Goal: Task Accomplishment & Management: Manage account settings

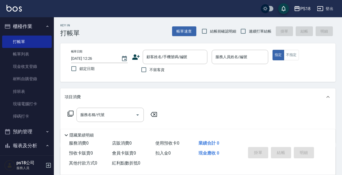
click at [331, 8] on button "登出" at bounding box center [325, 9] width 21 height 10
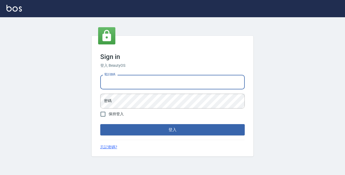
click at [121, 83] on input "電話號碼" at bounding box center [172, 82] width 144 height 15
type input "0933473141"
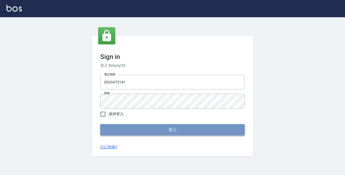
click at [162, 129] on button "登入" at bounding box center [172, 129] width 144 height 11
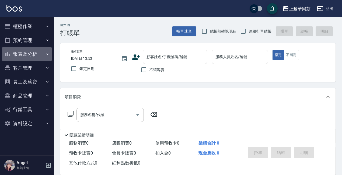
click at [37, 54] on button "報表及分析" at bounding box center [27, 54] width 50 height 14
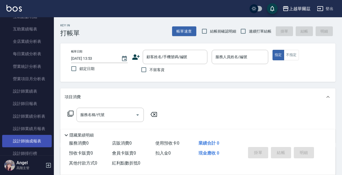
scroll to position [161, 0]
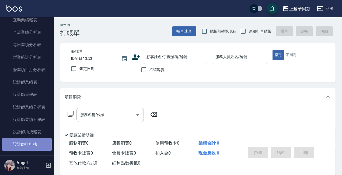
click at [35, 144] on link "設計師排行榜" at bounding box center [27, 144] width 50 height 12
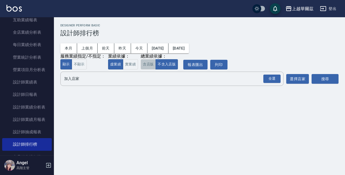
click at [144, 65] on button "含店販" at bounding box center [147, 64] width 15 height 10
click at [86, 46] on button "上個月" at bounding box center [87, 48] width 20 height 10
click at [275, 80] on div "全選" at bounding box center [271, 79] width 17 height 8
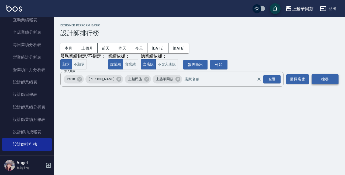
click at [318, 80] on button "搜尋" at bounding box center [324, 79] width 27 height 10
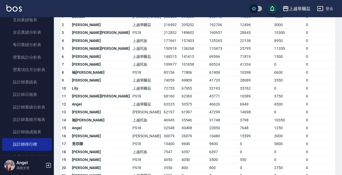
scroll to position [86, 0]
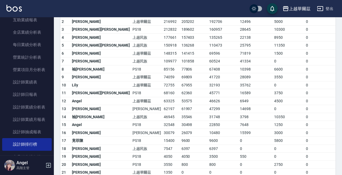
click at [162, 126] on td "32548" at bounding box center [171, 125] width 18 height 8
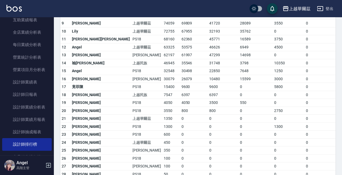
scroll to position [167, 0]
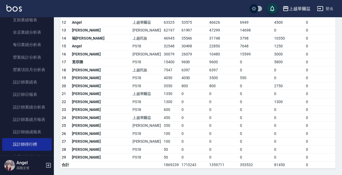
click at [162, 91] on td "1350" at bounding box center [171, 94] width 18 height 8
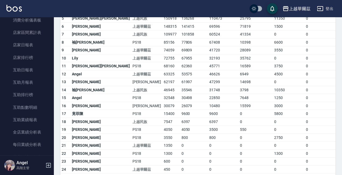
scroll to position [60, 0]
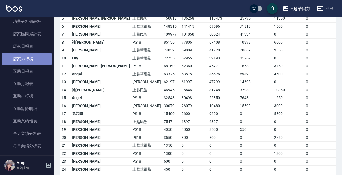
click at [28, 57] on link "店家排行榜" at bounding box center [27, 59] width 50 height 12
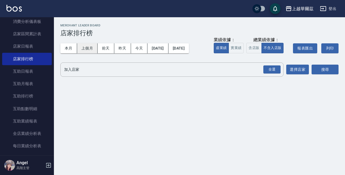
click at [89, 47] on button "上個月" at bounding box center [87, 48] width 20 height 10
click at [252, 47] on button "含店販" at bounding box center [253, 48] width 15 height 10
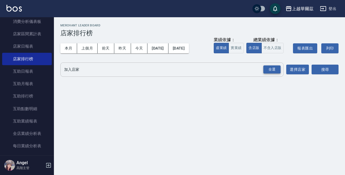
click at [269, 68] on div "全選" at bounding box center [271, 69] width 17 height 8
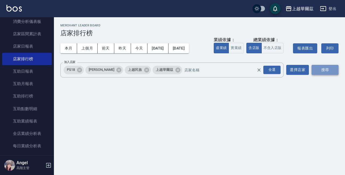
click at [316, 71] on button "搜尋" at bounding box center [324, 70] width 27 height 10
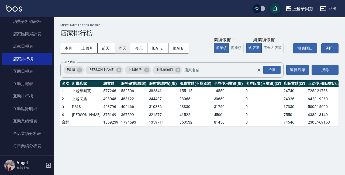
click at [122, 48] on button "昨天" at bounding box center [122, 48] width 17 height 10
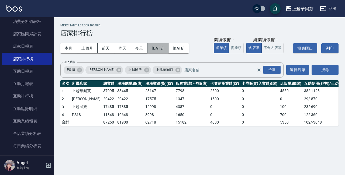
click at [160, 49] on button "2025/08/10" at bounding box center [157, 48] width 21 height 10
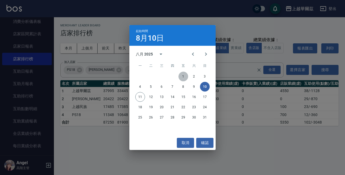
click at [184, 75] on button "1" at bounding box center [183, 77] width 10 height 10
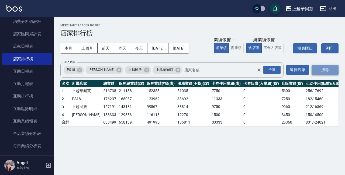
click at [322, 68] on button "搜尋" at bounding box center [324, 70] width 27 height 10
click at [122, 57] on div "本月 上個月 前天 昨天 今天 2025/08/01 2025/08/10" at bounding box center [124, 48] width 128 height 23
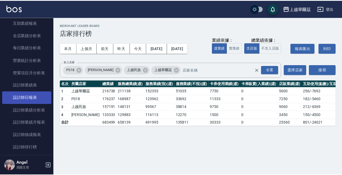
scroll to position [168, 0]
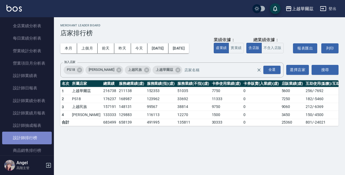
click at [35, 138] on link "設計師排行榜" at bounding box center [27, 138] width 50 height 12
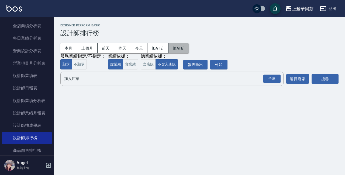
click at [189, 47] on button "2025/08/11" at bounding box center [178, 48] width 20 height 10
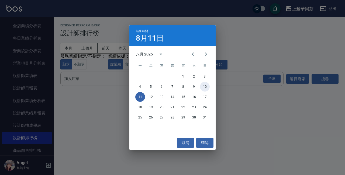
click at [205, 87] on button "10" at bounding box center [205, 87] width 10 height 10
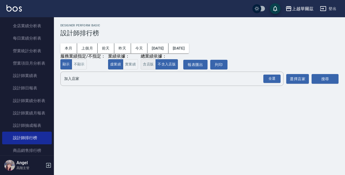
click at [148, 65] on button "含店販" at bounding box center [147, 64] width 15 height 10
click at [273, 79] on div "全選" at bounding box center [271, 79] width 17 height 8
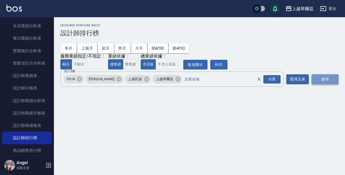
click at [319, 82] on button "搜尋" at bounding box center [324, 79] width 27 height 10
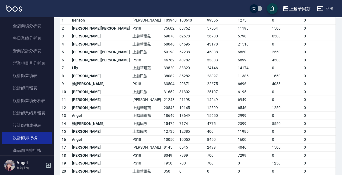
scroll to position [81, 0]
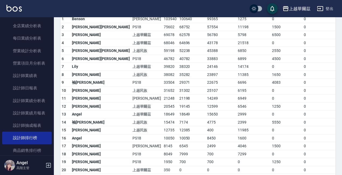
click at [116, 133] on tr "15 張宸玲 上越民族 12735 12385 400 11985 0 0 350 21 / 0" at bounding box center [230, 130] width 341 height 8
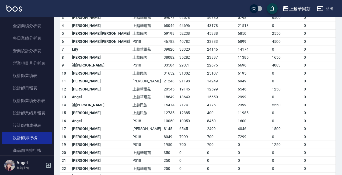
scroll to position [108, 0]
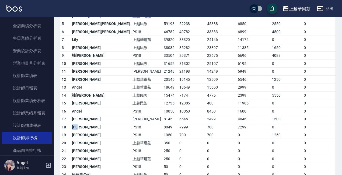
drag, startPoint x: 82, startPoint y: 128, endPoint x: 72, endPoint y: 126, distance: 10.0
click at [72, 126] on td "潘怡諠" at bounding box center [101, 127] width 61 height 8
copy td "潘怡諠"
click at [331, 8] on button "登出" at bounding box center [325, 9] width 21 height 10
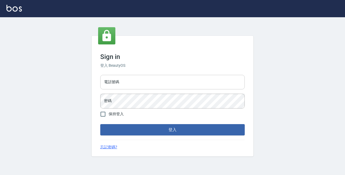
click at [137, 81] on input "電話號碼" at bounding box center [172, 82] width 144 height 15
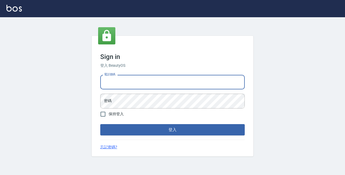
type input "0933473141"
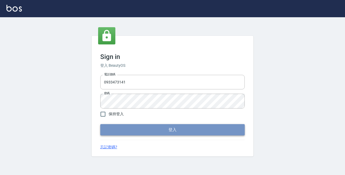
click at [157, 125] on button "登入" at bounding box center [172, 129] width 144 height 11
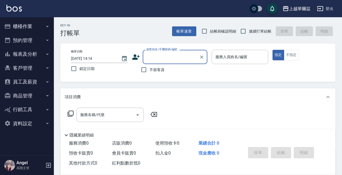
click at [23, 83] on button "員工及薪資" at bounding box center [27, 82] width 50 height 14
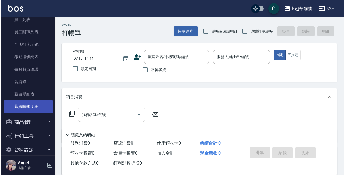
scroll to position [81, 0]
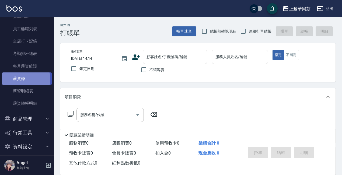
click at [25, 79] on link "薪資條" at bounding box center [27, 78] width 50 height 12
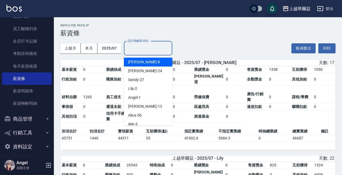
click at [138, 47] on input "設計師編號/姓名" at bounding box center [148, 48] width 44 height 9
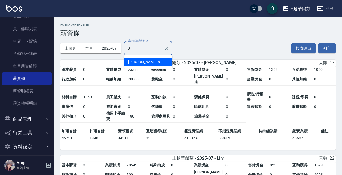
click at [133, 59] on span "[PERSON_NAME]" at bounding box center [142, 62] width 29 height 6
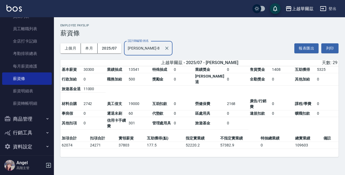
type input "Tina-8"
click at [308, 9] on div "上越華爾茲" at bounding box center [302, 8] width 22 height 7
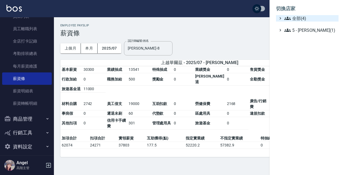
click at [308, 19] on span "全部(4)" at bounding box center [310, 18] width 52 height 6
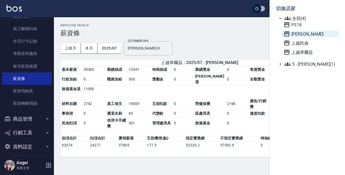
click at [304, 34] on span "[PERSON_NAME]" at bounding box center [309, 34] width 53 height 6
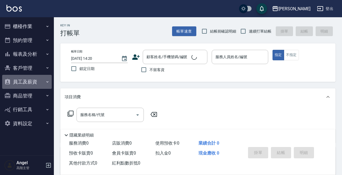
click at [35, 82] on button "員工及薪資" at bounding box center [27, 82] width 50 height 14
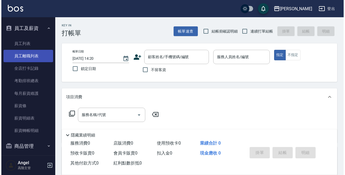
scroll to position [54, 0]
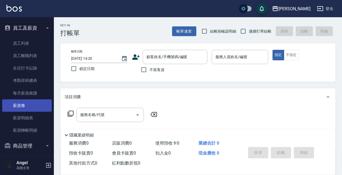
click at [25, 104] on link "薪資條" at bounding box center [27, 105] width 50 height 12
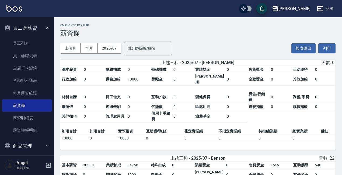
click at [143, 47] on div "設計師編號/姓名 設計師編號/姓名" at bounding box center [148, 48] width 48 height 14
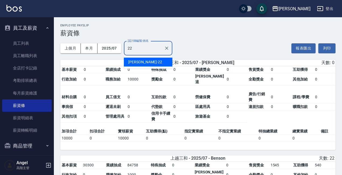
click at [150, 60] on div "Jenny -22" at bounding box center [148, 62] width 48 height 9
type input "Jenny-22"
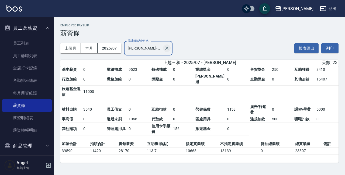
click at [167, 47] on icon "Clear" at bounding box center [166, 47] width 5 height 5
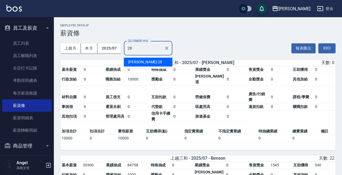
click at [143, 60] on div "Kelly -28" at bounding box center [148, 62] width 48 height 9
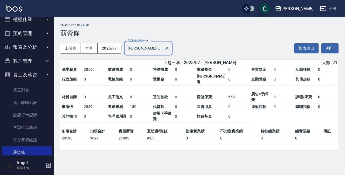
scroll to position [6, 0]
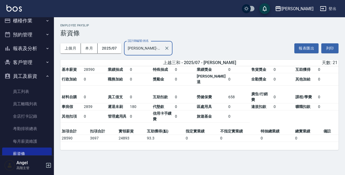
type input "Kelly-28"
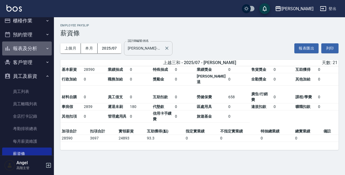
click at [30, 47] on button "報表及分析" at bounding box center [27, 48] width 50 height 14
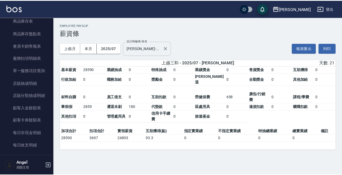
scroll to position [338, 0]
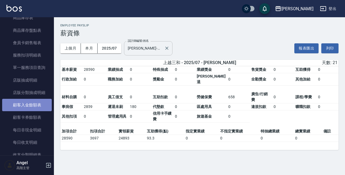
click at [28, 103] on link "顧客入金餘額表" at bounding box center [27, 105] width 50 height 12
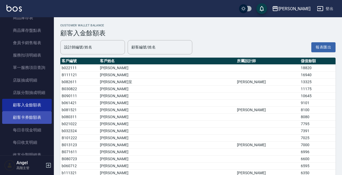
click at [33, 116] on link "顧客卡券餘額表" at bounding box center [27, 117] width 50 height 12
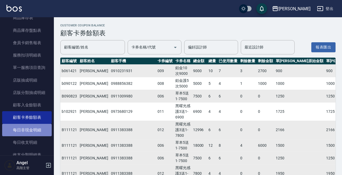
click at [34, 131] on link "每日非現金明細" at bounding box center [27, 130] width 50 height 12
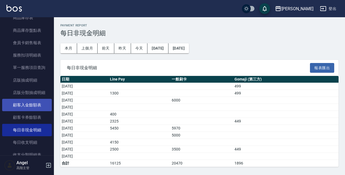
click at [31, 103] on link "顧客入金餘額表" at bounding box center [27, 105] width 50 height 12
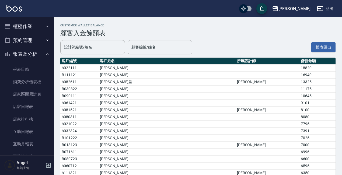
click at [45, 54] on icon "button" at bounding box center [47, 54] width 4 height 4
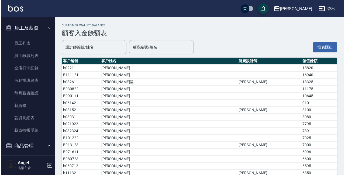
scroll to position [81, 0]
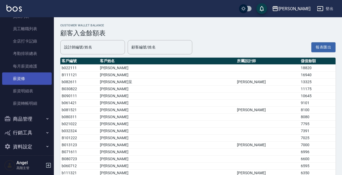
click at [27, 77] on link "薪資條" at bounding box center [27, 78] width 50 height 12
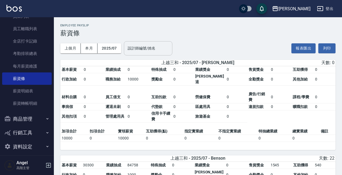
click at [142, 47] on input "設計師編號/姓名" at bounding box center [148, 48] width 44 height 9
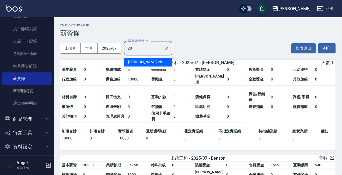
click at [147, 60] on div "Kelly -28" at bounding box center [148, 62] width 48 height 9
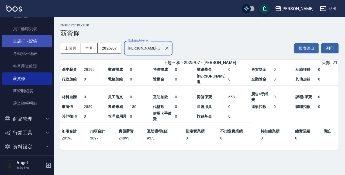
type input "Kelly-28"
click at [32, 42] on link "全店打卡記錄" at bounding box center [27, 41] width 50 height 12
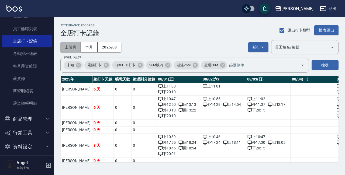
click at [73, 47] on button "上個月" at bounding box center [70, 47] width 20 height 10
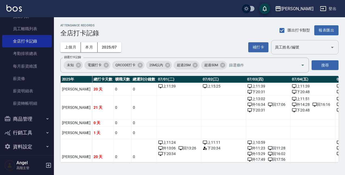
click at [281, 45] on div "員工姓名/編號 員工姓名/編號" at bounding box center [304, 47] width 67 height 14
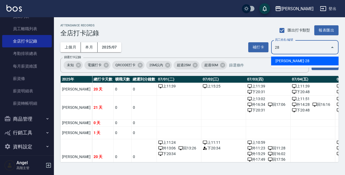
click at [285, 60] on li "呂嘉宜-28" at bounding box center [304, 61] width 67 height 9
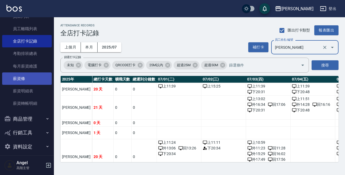
type input "呂嘉宜"
click at [25, 80] on link "薪資條" at bounding box center [27, 78] width 50 height 12
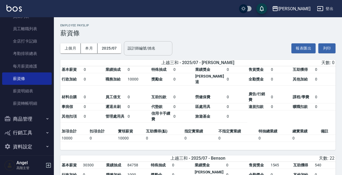
click at [137, 46] on input "設計師編號/姓名" at bounding box center [148, 48] width 44 height 9
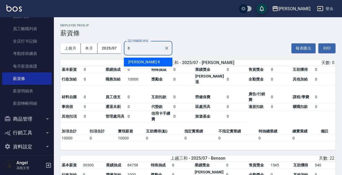
click at [155, 62] on div "BENSON -8" at bounding box center [148, 62] width 48 height 9
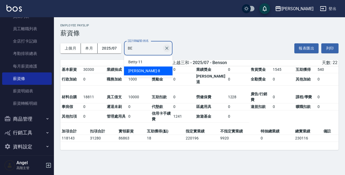
type input "B"
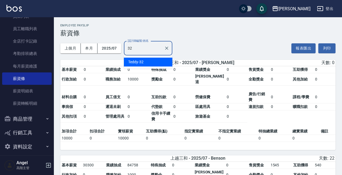
click at [157, 60] on div "Teddy -32" at bounding box center [148, 62] width 48 height 9
type input "Teddy-32"
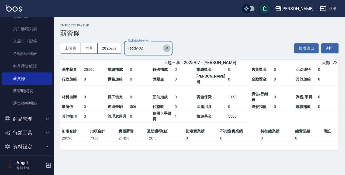
click at [167, 48] on icon "Clear" at bounding box center [166, 48] width 3 height 3
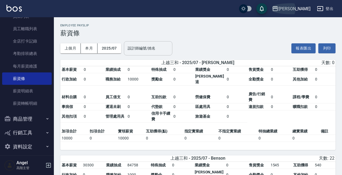
click at [306, 10] on div "上越三和" at bounding box center [294, 8] width 32 height 7
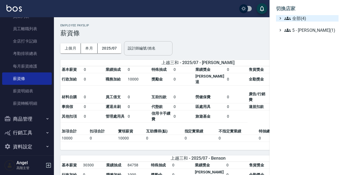
click at [304, 18] on span "全部(4)" at bounding box center [310, 18] width 52 height 6
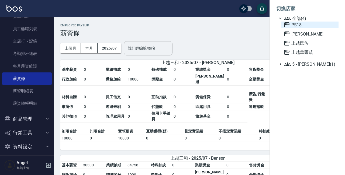
click at [304, 26] on span "PS18" at bounding box center [309, 25] width 53 height 6
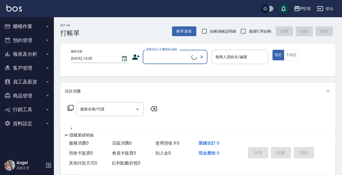
click at [30, 81] on button "員工及薪資" at bounding box center [27, 82] width 50 height 14
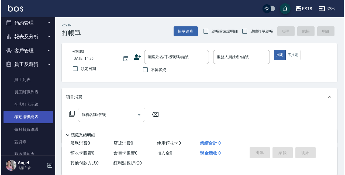
scroll to position [27, 0]
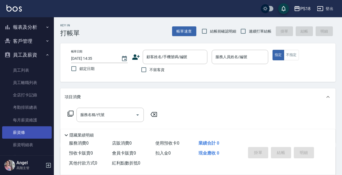
click at [24, 131] on link "薪資條" at bounding box center [27, 132] width 50 height 12
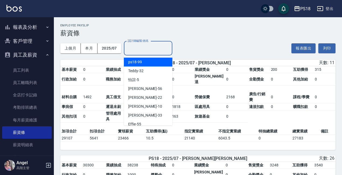
click at [141, 46] on div "設計師編號/姓名 設計師編號/姓名" at bounding box center [148, 48] width 48 height 14
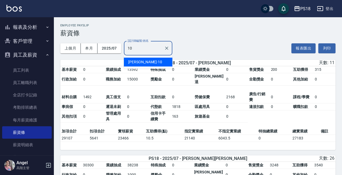
click at [145, 61] on div "[PERSON_NAME] -10" at bounding box center [148, 62] width 48 height 9
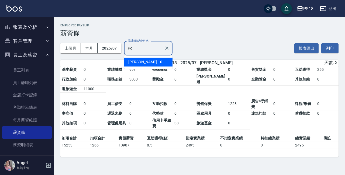
type input "P"
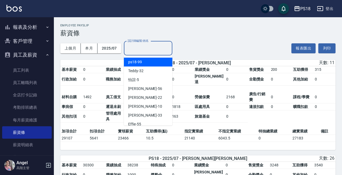
click at [304, 8] on div "PS18" at bounding box center [305, 8] width 10 height 7
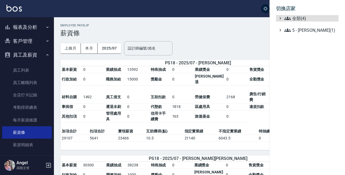
click at [304, 22] on ul "全部(4) 5 - [PERSON_NAME](1)" at bounding box center [307, 24] width 62 height 18
click at [299, 19] on span "全部(4)" at bounding box center [310, 18] width 52 height 6
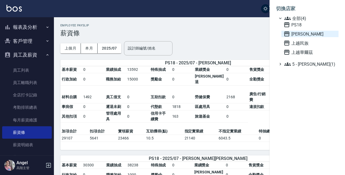
click at [301, 35] on span "[PERSON_NAME]" at bounding box center [309, 34] width 53 height 6
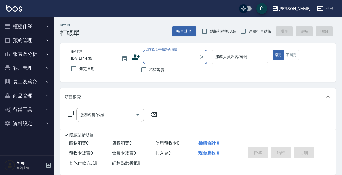
click at [33, 80] on button "員工及薪資" at bounding box center [27, 82] width 50 height 14
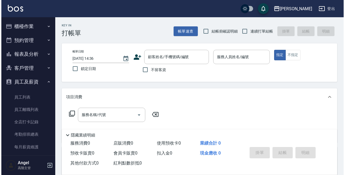
scroll to position [54, 0]
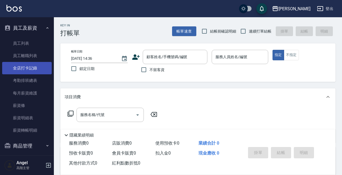
click at [34, 68] on link "全店打卡記錄" at bounding box center [27, 68] width 50 height 12
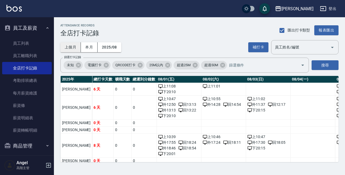
click at [66, 47] on button "上個月" at bounding box center [70, 47] width 20 height 10
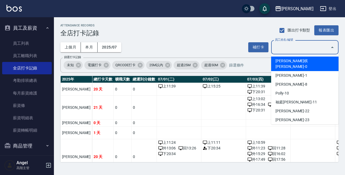
click at [289, 45] on div "員工姓名/編號 員工姓名/編號" at bounding box center [304, 47] width 67 height 14
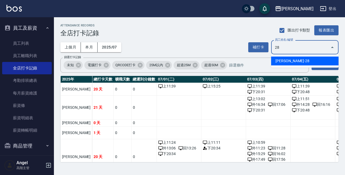
click at [289, 60] on li "呂嘉宜-28" at bounding box center [304, 61] width 67 height 9
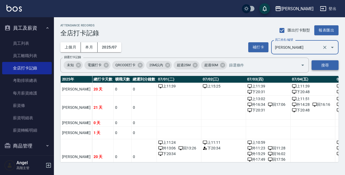
type input "呂嘉宜"
click at [328, 65] on button "搜尋" at bounding box center [324, 65] width 27 height 10
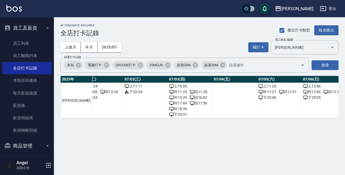
scroll to position [0, 82]
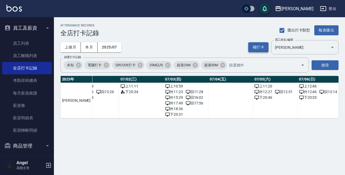
click at [259, 45] on button "補打卡" at bounding box center [258, 47] width 20 height 10
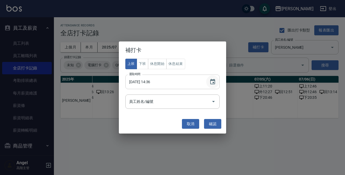
click at [213, 82] on icon "Choose date, selected date is 2025-08-11" at bounding box center [212, 81] width 5 height 5
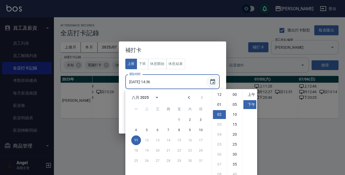
scroll to position [20, 0]
click at [188, 97] on icon "Previous month" at bounding box center [189, 97] width 2 height 3
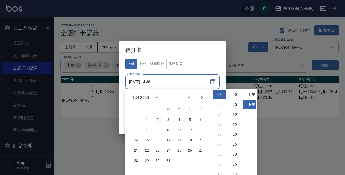
click at [157, 120] on button "2" at bounding box center [158, 120] width 10 height 10
type input "2025/07/02 14:36"
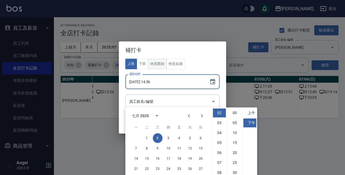
scroll to position [18, 0]
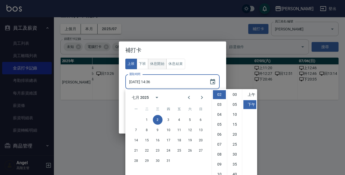
click at [159, 62] on button "休息開始" at bounding box center [157, 64] width 19 height 10
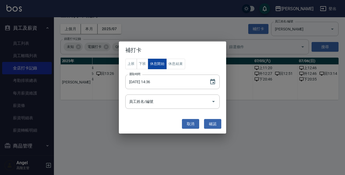
scroll to position [0, 0]
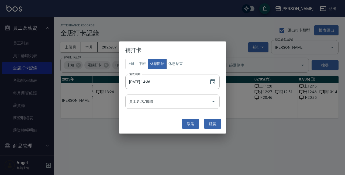
click at [154, 100] on input "員工姓名/編號" at bounding box center [168, 101] width 81 height 9
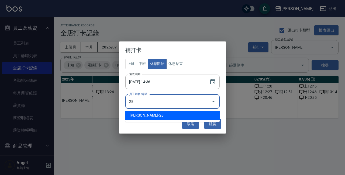
click at [150, 116] on li "呂嘉宜-28" at bounding box center [172, 115] width 94 height 9
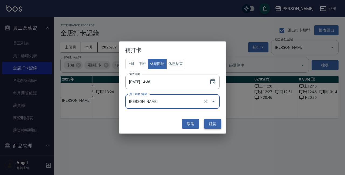
type input "呂嘉宜"
click at [215, 124] on button "確認" at bounding box center [212, 124] width 17 height 10
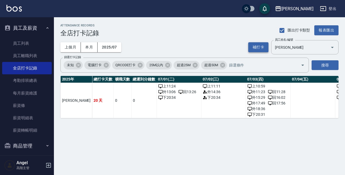
click at [259, 45] on button "補打卡" at bounding box center [258, 47] width 20 height 10
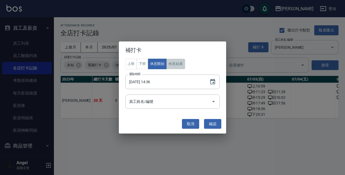
click at [180, 61] on button "休息結束" at bounding box center [175, 64] width 19 height 10
click at [153, 82] on input "2025/07/02 14:36" at bounding box center [164, 82] width 79 height 15
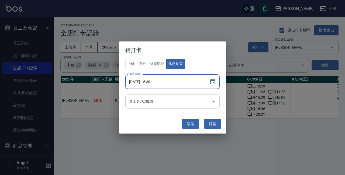
type input "2025/07/02 15:30"
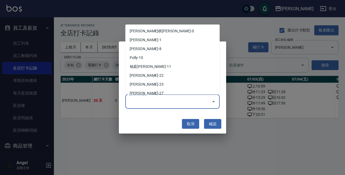
click at [143, 103] on input "員工姓名/編號" at bounding box center [168, 101] width 81 height 9
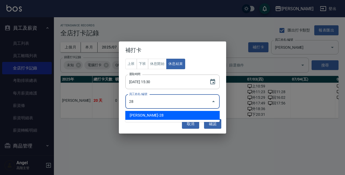
click at [148, 114] on li "呂嘉宜-28" at bounding box center [172, 115] width 94 height 9
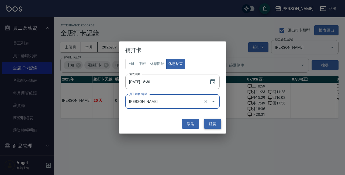
type input "呂嘉宜"
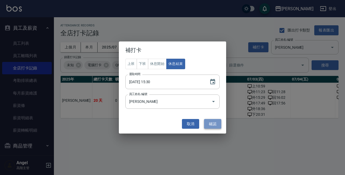
click at [210, 124] on button "確認" at bounding box center [212, 124] width 17 height 10
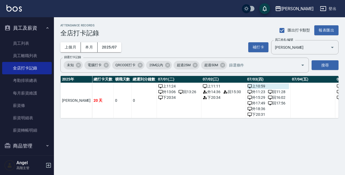
click at [247, 86] on div "上 10:59" at bounding box center [268, 86] width 42 height 6
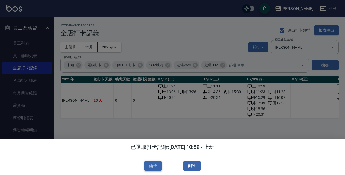
click at [159, 164] on button "編輯" at bounding box center [152, 166] width 17 height 10
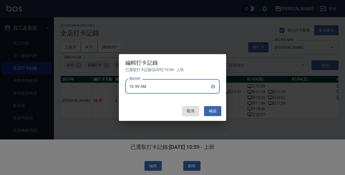
click at [141, 87] on input "10:59" at bounding box center [172, 86] width 94 height 15
type input "11:22"
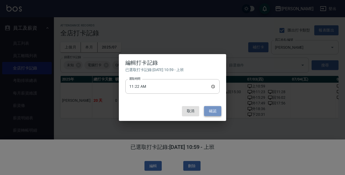
click at [215, 110] on button "確認" at bounding box center [212, 111] width 17 height 10
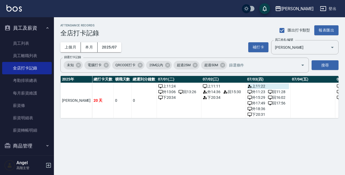
click at [247, 85] on div "上 11:22" at bounding box center [268, 86] width 42 height 6
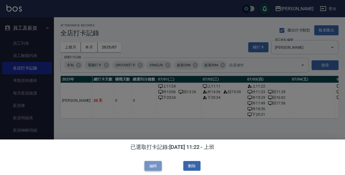
click at [152, 166] on button "編輯" at bounding box center [152, 166] width 17 height 10
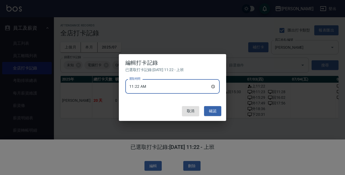
click at [147, 87] on input "11:22" at bounding box center [172, 86] width 94 height 15
type input "11:15"
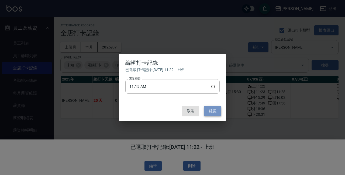
click at [213, 109] on button "確認" at bounding box center [212, 111] width 17 height 10
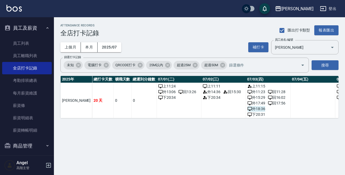
click at [247, 109] on span "外 18:36" at bounding box center [256, 109] width 18 height 6
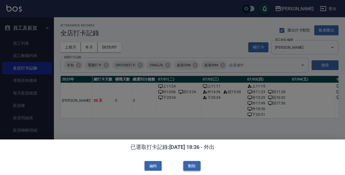
click at [191, 167] on button "刪除" at bounding box center [191, 166] width 17 height 10
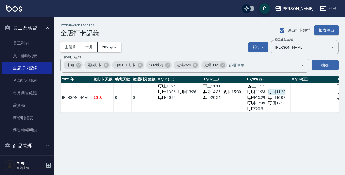
click at [268, 92] on span "回 11:28" at bounding box center [277, 92] width 18 height 6
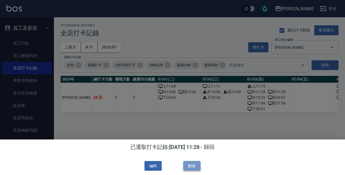
click at [195, 166] on button "刪除" at bounding box center [191, 166] width 17 height 10
click at [154, 168] on button "編輯" at bounding box center [152, 166] width 17 height 10
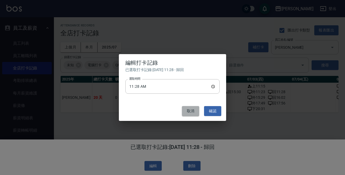
click at [188, 110] on button "取消" at bounding box center [190, 111] width 17 height 10
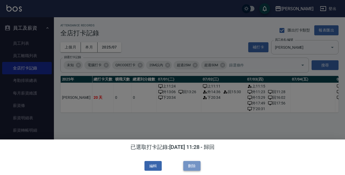
click at [190, 166] on button "刪除" at bounding box center [191, 166] width 17 height 10
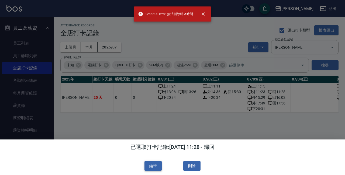
click at [158, 164] on button "編輯" at bounding box center [152, 166] width 17 height 10
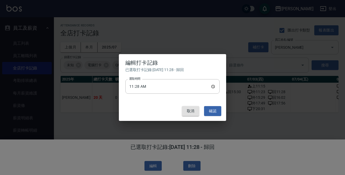
click at [186, 110] on button "取消" at bounding box center [190, 111] width 17 height 10
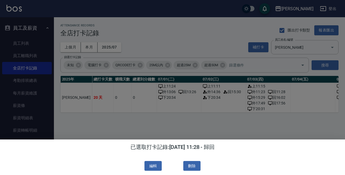
click at [252, 156] on div "已選取打卡記錄: 2025/07/03 11:28 - 歸回 編輯 刪除" at bounding box center [172, 157] width 345 height 36
click at [258, 125] on div at bounding box center [172, 87] width 345 height 175
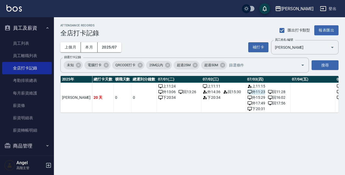
click at [247, 91] on span "外 11:23" at bounding box center [256, 92] width 18 height 6
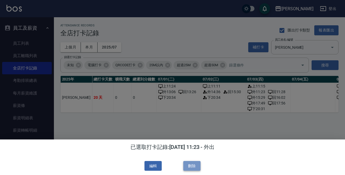
click at [192, 167] on button "刪除" at bounding box center [191, 166] width 17 height 10
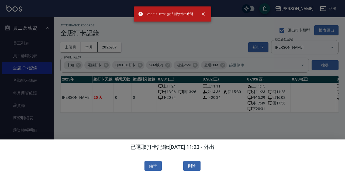
click at [286, 133] on div at bounding box center [172, 87] width 345 height 175
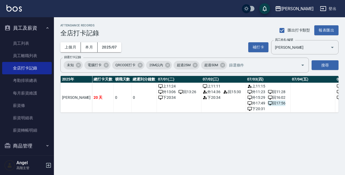
click at [268, 103] on span "回 17:56" at bounding box center [277, 103] width 18 height 6
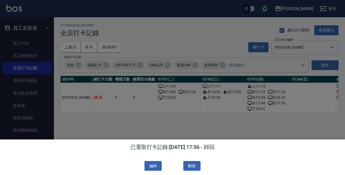
click at [197, 165] on button "刪除" at bounding box center [191, 166] width 17 height 10
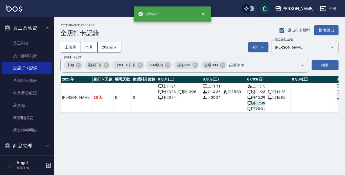
click at [247, 102] on span "外 17:49" at bounding box center [256, 103] width 18 height 6
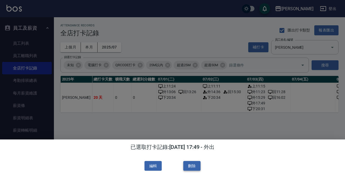
click at [190, 166] on button "刪除" at bounding box center [191, 166] width 17 height 10
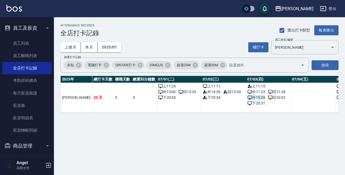
click at [247, 98] on span "外 15:29" at bounding box center [256, 98] width 18 height 6
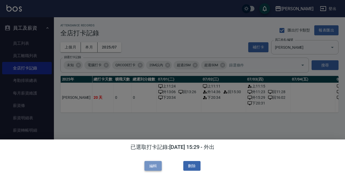
click at [153, 163] on button "編輯" at bounding box center [152, 166] width 17 height 10
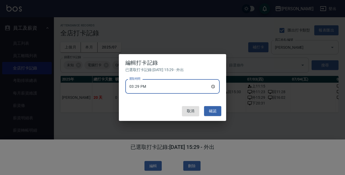
click at [147, 86] on input "15:29" at bounding box center [172, 86] width 94 height 15
type input "15:03"
click at [209, 110] on button "確認" at bounding box center [212, 111] width 17 height 10
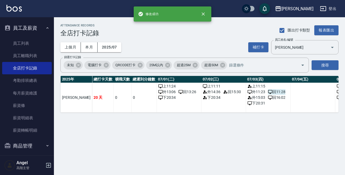
click at [268, 91] on span "回 11:28" at bounding box center [277, 92] width 18 height 6
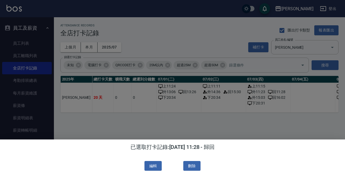
click at [237, 153] on div "已選取打卡記錄: 2025/07/03 11:28 - 歸回 編輯 刪除" at bounding box center [172, 157] width 345 height 36
click at [221, 117] on div at bounding box center [172, 87] width 345 height 175
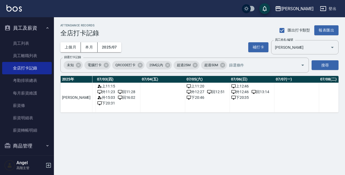
scroll to position [0, 168]
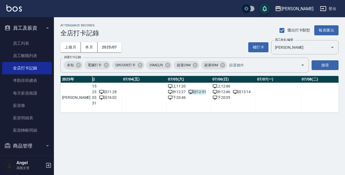
click at [188, 93] on span "回 12:51" at bounding box center [197, 92] width 18 height 6
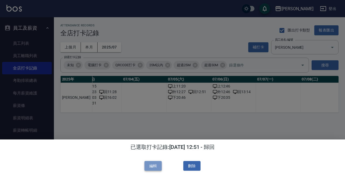
click at [150, 163] on button "編輯" at bounding box center [152, 166] width 17 height 10
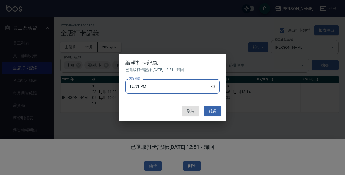
click at [140, 87] on input "12:51" at bounding box center [172, 86] width 94 height 15
type input "13:26"
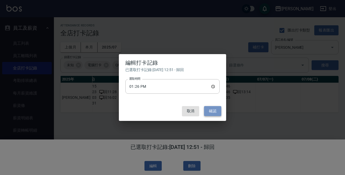
click at [213, 110] on button "確認" at bounding box center [212, 111] width 17 height 10
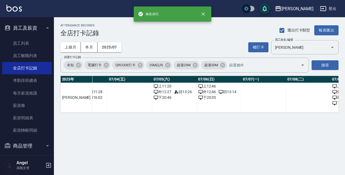
scroll to position [0, 185]
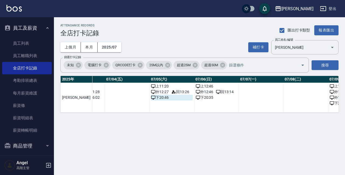
click at [151, 97] on div "下 20:46" at bounding box center [172, 98] width 42 height 6
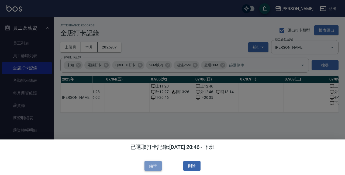
click at [148, 167] on button "編輯" at bounding box center [152, 166] width 17 height 10
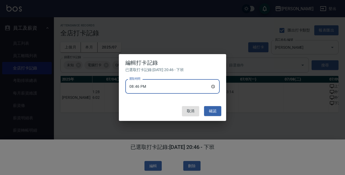
click at [146, 87] on input "20:46" at bounding box center [172, 86] width 94 height 15
type input "20:36"
click at [210, 111] on button "確認" at bounding box center [212, 111] width 17 height 10
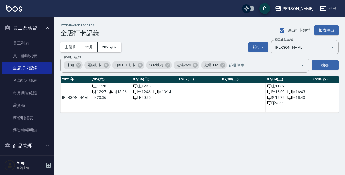
scroll to position [0, 252]
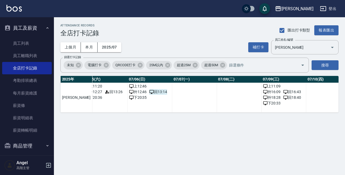
click at [149, 93] on span "回 13:14" at bounding box center [158, 92] width 18 height 6
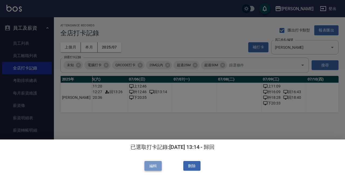
click at [152, 167] on button "編輯" at bounding box center [152, 166] width 17 height 10
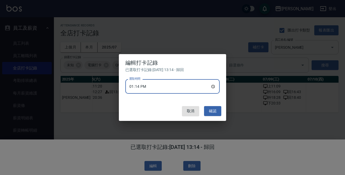
click at [146, 87] on input "13:14" at bounding box center [172, 86] width 94 height 15
type input "13:45"
click at [211, 109] on button "確認" at bounding box center [212, 111] width 17 height 10
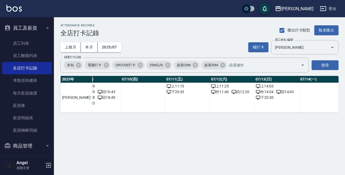
scroll to position [0, 440]
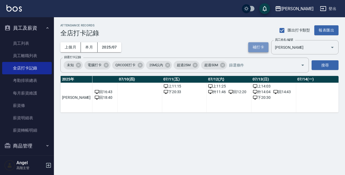
click at [254, 46] on button "補打卡" at bounding box center [258, 47] width 20 height 10
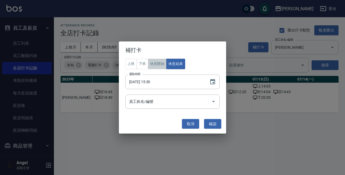
click at [159, 64] on button "休息開始" at bounding box center [157, 64] width 19 height 10
click at [212, 82] on icon "Choose date, selected date is 2025-07-02" at bounding box center [212, 82] width 6 height 6
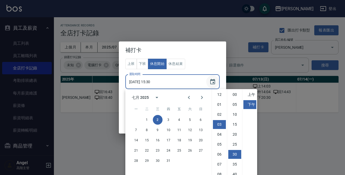
scroll to position [30, 0]
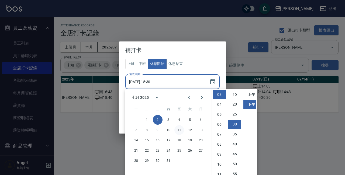
click at [179, 130] on button "11" at bounding box center [179, 130] width 10 height 10
type input "2025/07/11 15:30"
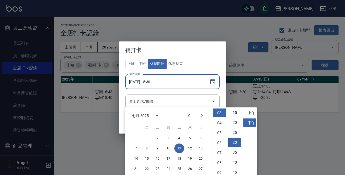
scroll to position [18, 0]
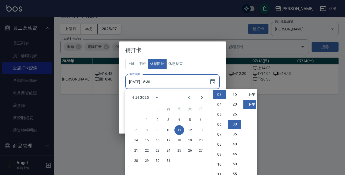
click at [223, 77] on div "上班 下班 休息開始 休息結束 選取時間 2025/07/11 15:30 選取時間 員工姓名/編號 員工姓名/編號" at bounding box center [172, 86] width 107 height 55
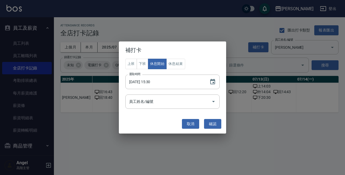
scroll to position [0, 0]
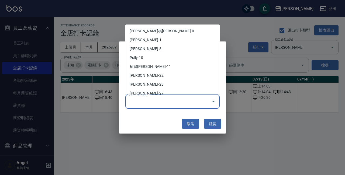
click at [152, 103] on input "員工姓名/編號" at bounding box center [168, 101] width 81 height 9
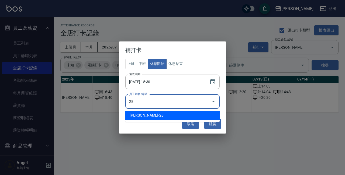
click at [156, 114] on li "呂嘉宜-28" at bounding box center [172, 115] width 94 height 9
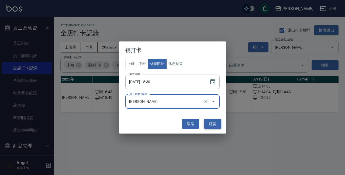
type input "呂嘉宜"
click at [213, 124] on button "確認" at bounding box center [212, 124] width 17 height 10
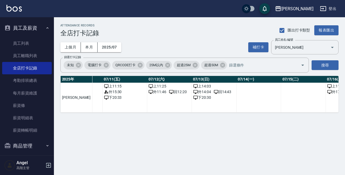
scroll to position [0, 505]
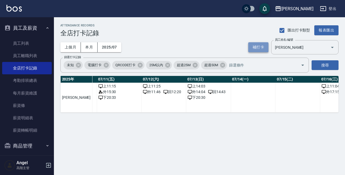
click at [253, 46] on button "補打卡" at bounding box center [258, 47] width 20 height 10
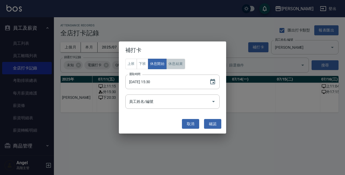
click at [176, 63] on button "休息結束" at bounding box center [175, 64] width 19 height 10
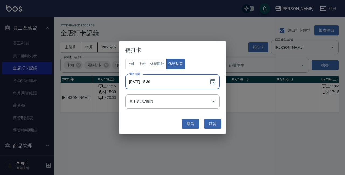
click at [152, 83] on input "2025/07/11 15:30" at bounding box center [164, 82] width 79 height 15
type input "2025/07/11 16:28"
click at [149, 104] on input "員工姓名/編號" at bounding box center [168, 101] width 81 height 9
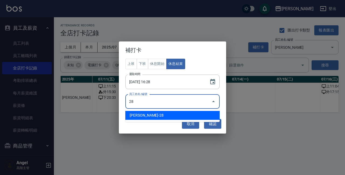
click at [155, 115] on li "呂嘉宜-28" at bounding box center [172, 115] width 94 height 9
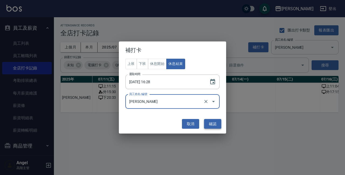
type input "呂嘉宜"
click at [214, 123] on button "確認" at bounding box center [212, 124] width 17 height 10
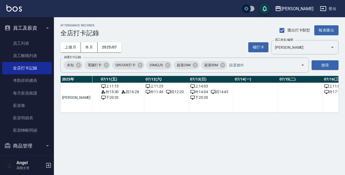
scroll to position [0, 504]
click at [164, 92] on span "回 12:20" at bounding box center [173, 92] width 18 height 6
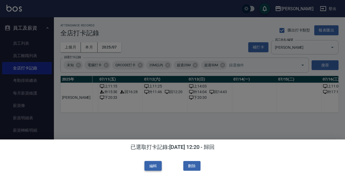
click at [153, 164] on button "編輯" at bounding box center [152, 166] width 17 height 10
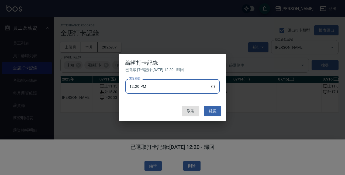
click at [147, 87] on input "12:20" at bounding box center [172, 86] width 94 height 15
type input "12:46"
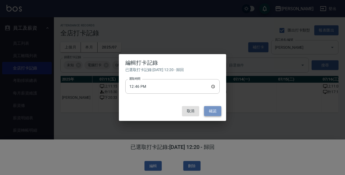
click at [214, 110] on button "確認" at bounding box center [212, 111] width 17 height 10
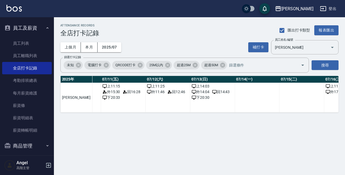
scroll to position [0, 502]
click at [259, 46] on button "補打卡" at bounding box center [258, 47] width 20 height 10
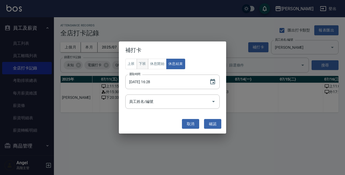
click at [143, 63] on button "下班" at bounding box center [142, 64] width 12 height 10
click at [213, 82] on icon "Choose date, selected date is 2025-07-11" at bounding box center [212, 82] width 6 height 6
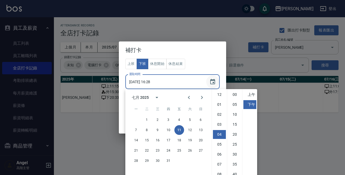
scroll to position [30, 0]
click at [191, 128] on button "12" at bounding box center [190, 130] width 10 height 10
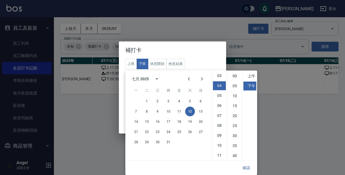
click at [153, 82] on input "2025/07/12 16:28" at bounding box center [164, 82] width 79 height 15
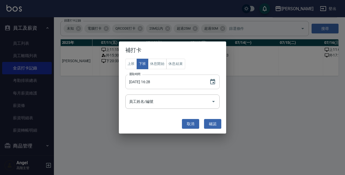
scroll to position [0, 0]
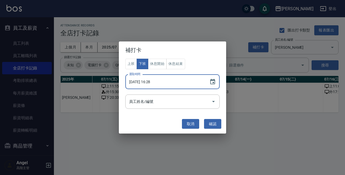
click at [153, 82] on input "2025/07/12 16:28" at bounding box center [164, 82] width 79 height 15
type input "2025/07/12 20:31"
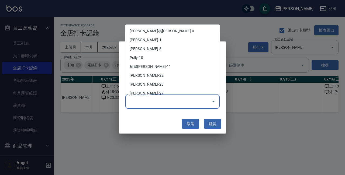
click at [148, 104] on input "員工姓名/編號" at bounding box center [168, 101] width 81 height 9
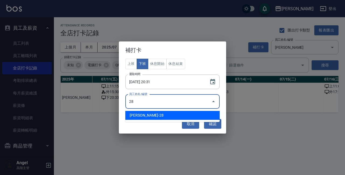
click at [140, 116] on li "呂嘉宜-28" at bounding box center [172, 115] width 94 height 9
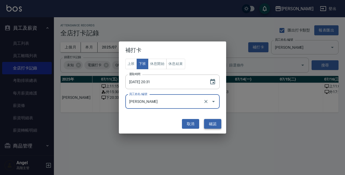
type input "呂嘉宜"
click at [212, 122] on button "確認" at bounding box center [212, 124] width 17 height 10
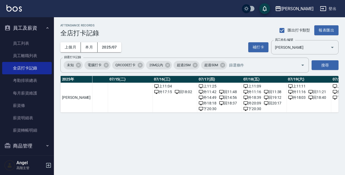
scroll to position [0, 678]
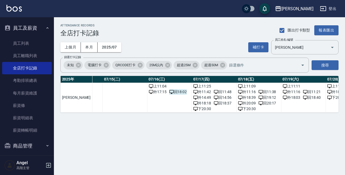
click at [169, 92] on span "回 18:02" at bounding box center [178, 92] width 18 height 6
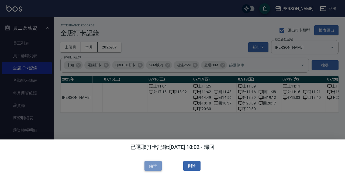
click at [151, 165] on button "編輯" at bounding box center [152, 166] width 17 height 10
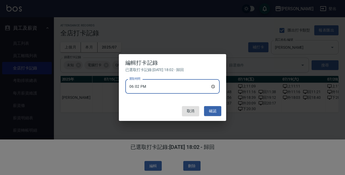
click at [146, 86] on input "18:02" at bounding box center [172, 86] width 94 height 15
type input "18:14"
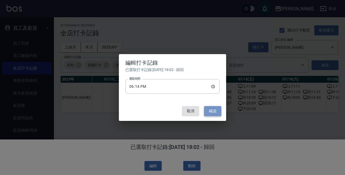
click at [214, 110] on button "確認" at bounding box center [212, 111] width 17 height 10
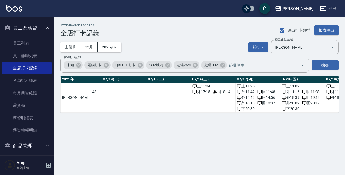
scroll to position [0, 631]
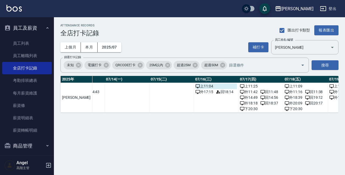
click at [195, 85] on div "上 11:04" at bounding box center [216, 86] width 42 height 6
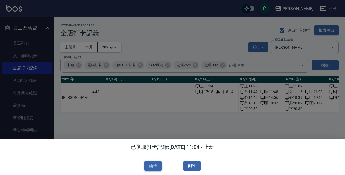
click at [154, 166] on button "編輯" at bounding box center [152, 166] width 17 height 10
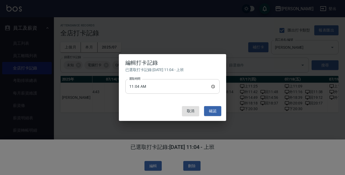
click at [147, 87] on input "11:04" at bounding box center [172, 86] width 94 height 15
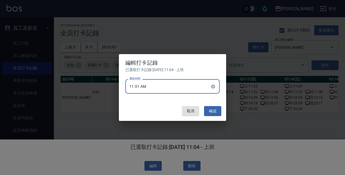
type input "11:15"
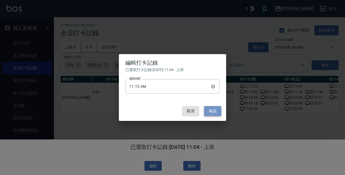
click at [208, 111] on button "確認" at bounding box center [212, 111] width 17 height 10
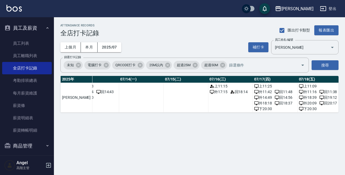
scroll to position [0, 617]
click at [258, 45] on button "補打卡" at bounding box center [258, 47] width 20 height 10
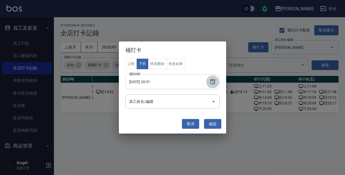
click at [210, 81] on icon "Choose date, selected date is 2025-07-12" at bounding box center [212, 81] width 5 height 5
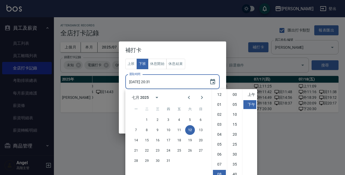
scroll to position [30, 0]
click at [157, 142] on button "16" at bounding box center [158, 140] width 10 height 10
type input "2025/07/16 20:31"
click at [212, 66] on div "上班 下班 休息開始 休息結束 選取時間 2025/07/16 20:31 選取時間 員工姓名/編號 員工姓名/編號" at bounding box center [172, 84] width 94 height 50
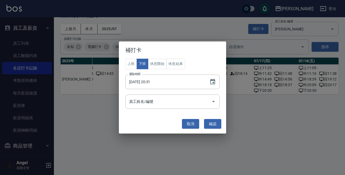
scroll to position [0, 0]
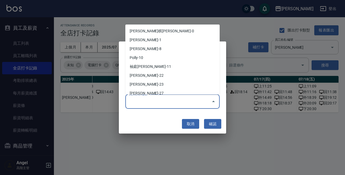
click at [153, 99] on input "員工姓名/編號" at bounding box center [168, 101] width 81 height 9
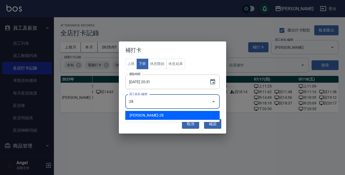
click at [151, 115] on li "呂嘉宜-28" at bounding box center [172, 115] width 94 height 9
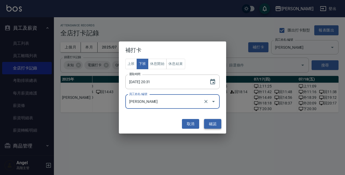
type input "呂嘉宜"
click at [215, 123] on button "確認" at bounding box center [212, 124] width 17 height 10
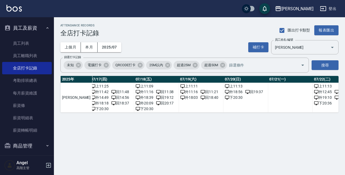
scroll to position [0, 793]
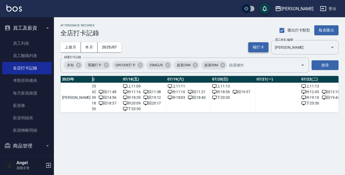
click at [256, 46] on button "補打卡" at bounding box center [258, 47] width 20 height 10
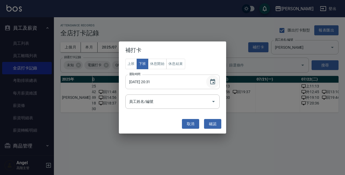
click at [213, 81] on icon "Choose date, selected date is 2025-07-16" at bounding box center [212, 82] width 6 height 6
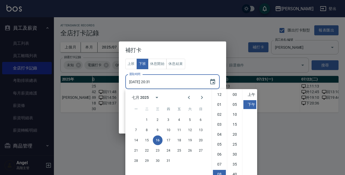
scroll to position [30, 0]
drag, startPoint x: 190, startPoint y: 139, endPoint x: 194, endPoint y: 120, distance: 19.5
click at [189, 139] on button "19" at bounding box center [190, 140] width 10 height 10
type input "2025/07/19 20:31"
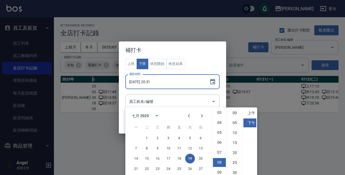
scroll to position [18, 0]
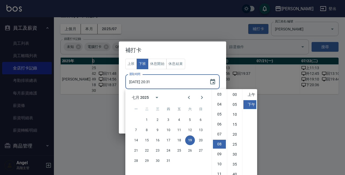
click at [206, 60] on div "上班 下班 休息開始 休息結束 選取時間 2025/07/19 20:31 選取時間 員工姓名/編號 員工姓名/編號" at bounding box center [172, 84] width 94 height 50
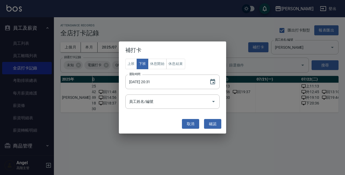
scroll to position [0, 0]
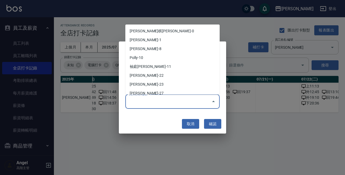
click at [154, 102] on input "員工姓名/編號" at bounding box center [168, 101] width 81 height 9
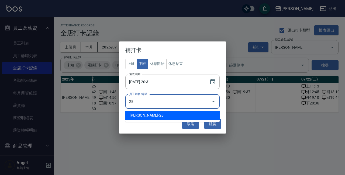
click at [162, 115] on li "呂嘉宜-28" at bounding box center [172, 115] width 94 height 9
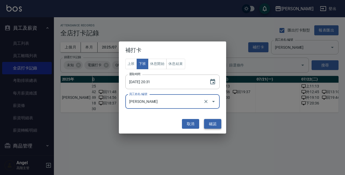
type input "呂嘉宜"
click at [213, 122] on button "確認" at bounding box center [212, 124] width 17 height 10
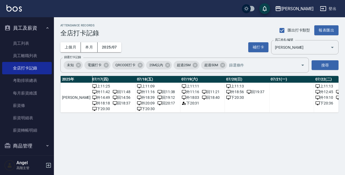
scroll to position [0, 802]
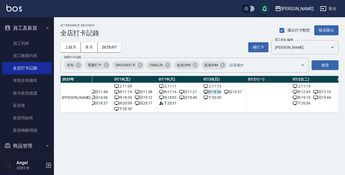
click at [203, 92] on span "外 18:56" at bounding box center [212, 92] width 18 height 6
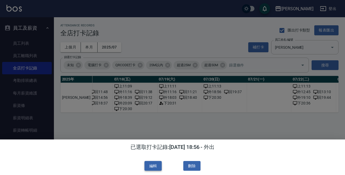
click at [155, 167] on button "編輯" at bounding box center [152, 166] width 17 height 10
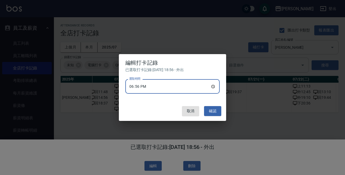
click at [147, 87] on input "18:56" at bounding box center [172, 86] width 94 height 15
type input "18:36"
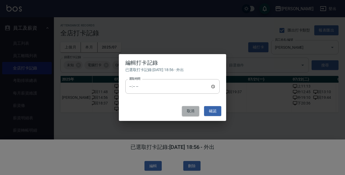
click at [191, 109] on button "取消" at bounding box center [190, 111] width 17 height 10
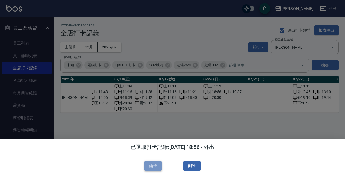
click at [153, 166] on button "編輯" at bounding box center [152, 166] width 17 height 10
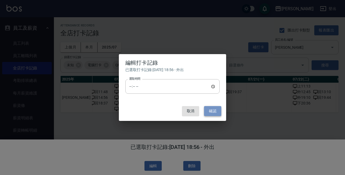
click at [213, 111] on button "確認" at bounding box center [212, 111] width 17 height 10
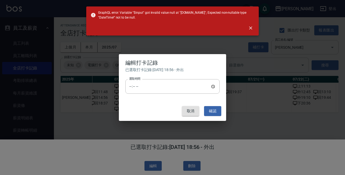
click at [189, 112] on button "取消" at bounding box center [190, 111] width 17 height 10
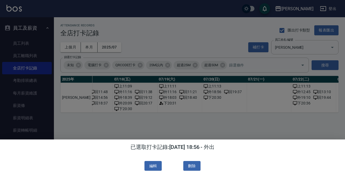
click at [254, 140] on div "已選取打卡記錄: 2025/07/20 18:56 - 外出 編輯 刪除" at bounding box center [172, 157] width 345 height 36
click at [248, 164] on div "編輯 刪除" at bounding box center [172, 166] width 336 height 10
click at [216, 159] on div "已選取打卡記錄: 2025/07/20 18:56 - 外出 編輯 刪除" at bounding box center [172, 157] width 345 height 36
click at [228, 124] on div at bounding box center [172, 87] width 345 height 175
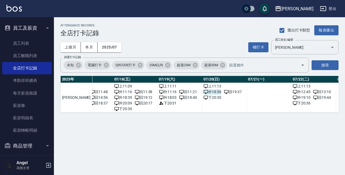
click at [203, 92] on span "外 18:56" at bounding box center [212, 92] width 18 height 6
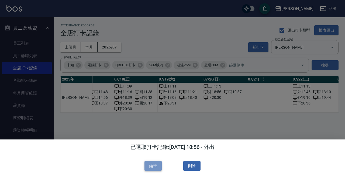
click at [155, 162] on button "編輯" at bounding box center [152, 166] width 17 height 10
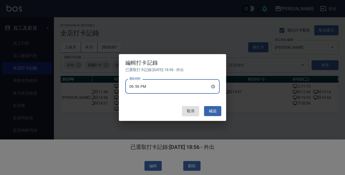
click at [145, 86] on input "18:56" at bounding box center [172, 86] width 94 height 15
type input "18:39"
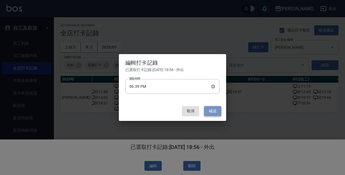
click at [210, 110] on button "確認" at bounding box center [212, 111] width 17 height 10
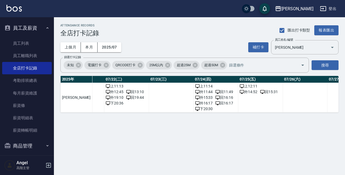
scroll to position [0, 993]
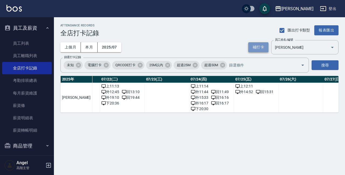
click at [256, 46] on button "補打卡" at bounding box center [258, 47] width 20 height 10
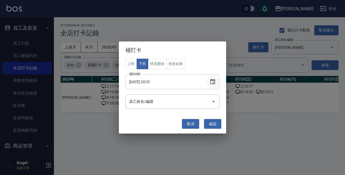
click at [212, 81] on icon "Choose date, selected date is 2025-07-19" at bounding box center [212, 82] width 6 height 6
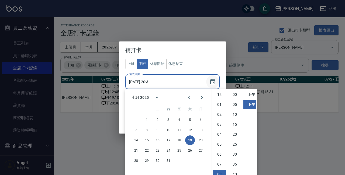
scroll to position [30, 0]
click at [179, 150] on button "25" at bounding box center [179, 151] width 10 height 10
type input "2025/07/25 20:31"
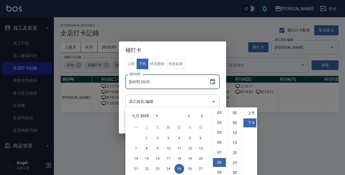
scroll to position [18, 0]
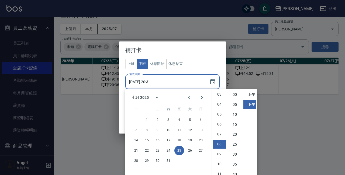
click at [216, 60] on div "上班 下班 休息開始 休息結束 選取時間 2025/07/25 20:31 選取時間 員工姓名/編號 員工姓名/編號" at bounding box center [172, 84] width 94 height 50
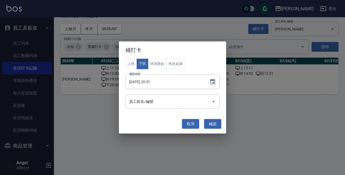
scroll to position [0, 0]
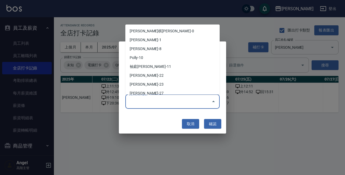
click at [147, 102] on input "員工姓名/編號" at bounding box center [168, 101] width 81 height 9
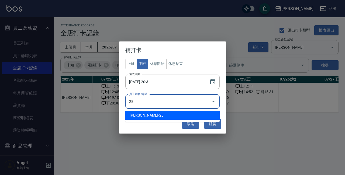
click at [167, 114] on li "呂嘉宜-28" at bounding box center [172, 115] width 94 height 9
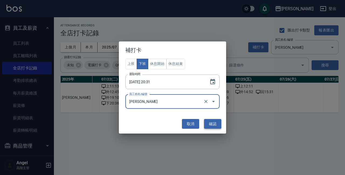
type input "呂嘉宜"
click at [215, 124] on button "確認" at bounding box center [212, 124] width 17 height 10
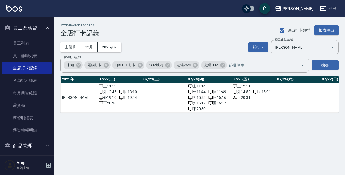
scroll to position [0, 998]
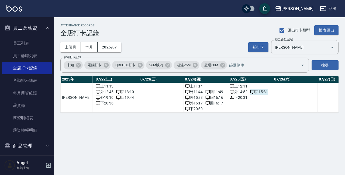
click at [250, 92] on span "回 15:31" at bounding box center [259, 92] width 18 height 6
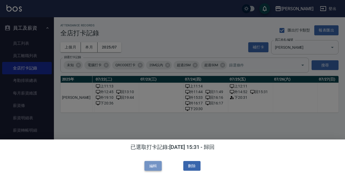
click at [155, 161] on button "編輯" at bounding box center [152, 166] width 17 height 10
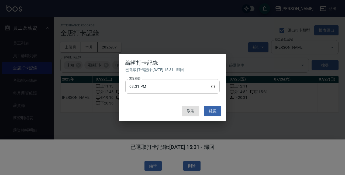
click at [146, 85] on input "15:31" at bounding box center [172, 86] width 94 height 15
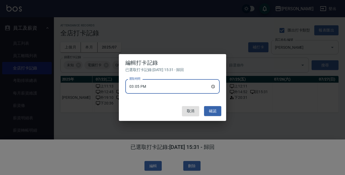
type input "15:51"
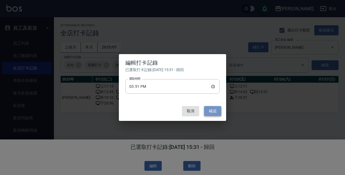
click at [209, 109] on button "確認" at bounding box center [212, 111] width 17 height 10
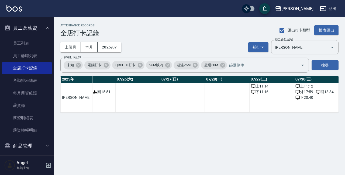
scroll to position [0, 1157]
click at [250, 93] on div "下 11:16" at bounding box center [270, 92] width 42 height 6
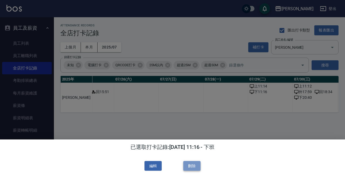
click at [196, 166] on button "刪除" at bounding box center [191, 166] width 17 height 10
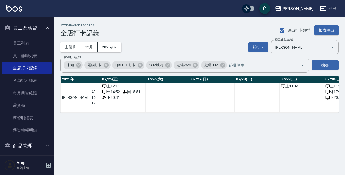
scroll to position [0, 1127]
click at [281, 87] on div "上 11:14" at bounding box center [300, 86] width 42 height 6
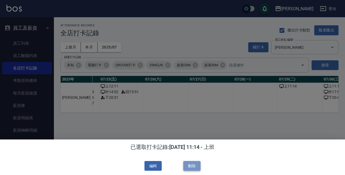
click at [192, 163] on button "刪除" at bounding box center [191, 166] width 17 height 10
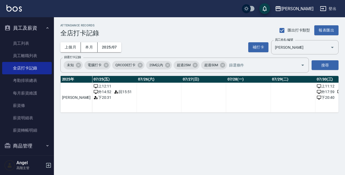
scroll to position [0, 1184]
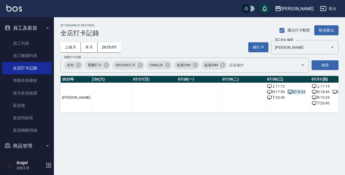
click at [287, 92] on span "回 18:34" at bounding box center [296, 92] width 18 height 6
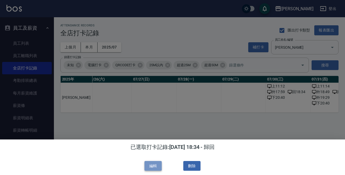
click at [153, 166] on button "編輯" at bounding box center [152, 166] width 17 height 10
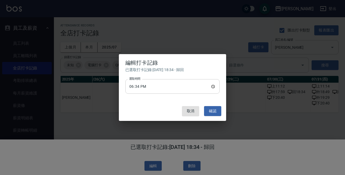
click at [149, 86] on input "18:34" at bounding box center [172, 86] width 94 height 15
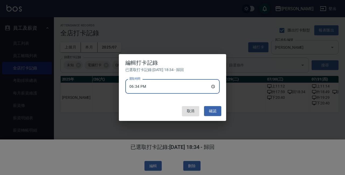
click at [148, 86] on input "18:34" at bounding box center [172, 86] width 94 height 15
type input "18:58"
click at [212, 110] on button "確認" at bounding box center [212, 111] width 17 height 10
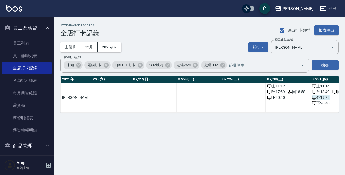
click at [311, 98] on span "外 19:29" at bounding box center [320, 98] width 18 height 6
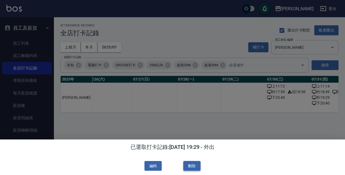
click at [198, 167] on button "刪除" at bounding box center [191, 166] width 17 height 10
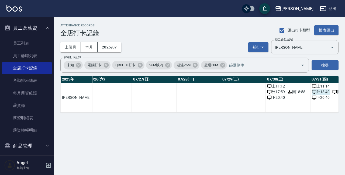
click at [311, 91] on span "外 18:49" at bounding box center [320, 92] width 18 height 6
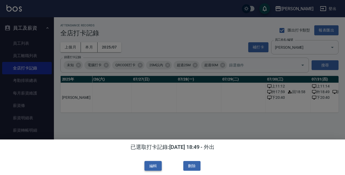
click at [159, 165] on button "編輯" at bounding box center [152, 166] width 17 height 10
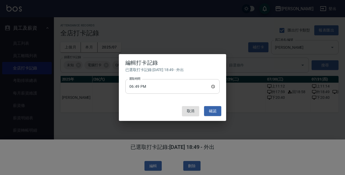
click at [140, 87] on input "18:49" at bounding box center [172, 86] width 94 height 15
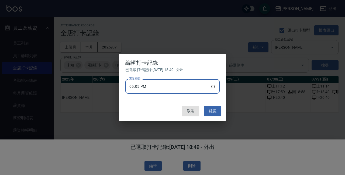
type input "17:59"
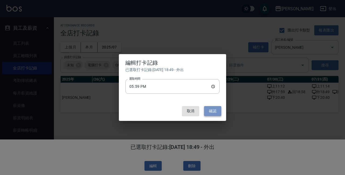
click at [211, 109] on button "確認" at bounding box center [212, 111] width 17 height 10
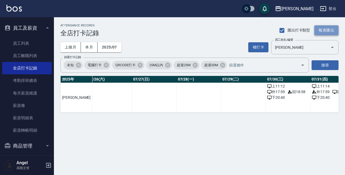
click at [326, 30] on button "報表匯出" at bounding box center [326, 30] width 24 height 10
click at [308, 9] on div "上越三和" at bounding box center [297, 8] width 32 height 7
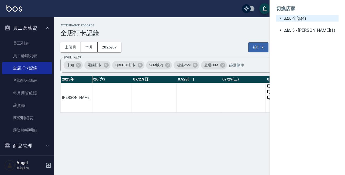
click at [306, 17] on span "全部(4)" at bounding box center [310, 18] width 52 height 6
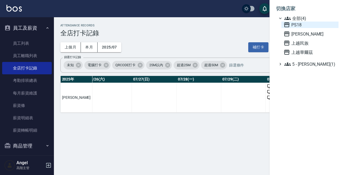
click at [303, 27] on span "PS18" at bounding box center [309, 25] width 53 height 6
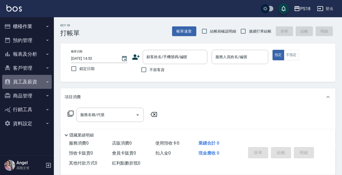
click at [29, 81] on button "員工及薪資" at bounding box center [27, 82] width 50 height 14
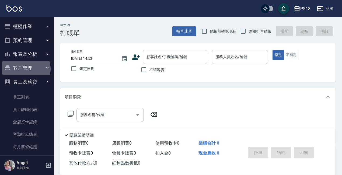
click at [25, 69] on button "客戶管理" at bounding box center [27, 68] width 50 height 14
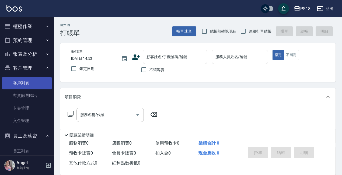
click at [27, 82] on link "客戶列表" at bounding box center [27, 83] width 50 height 12
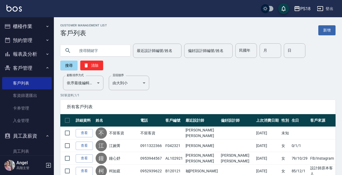
click at [83, 49] on input "text" at bounding box center [100, 50] width 51 height 15
type input "081821"
click at [68, 65] on button "搜尋" at bounding box center [68, 66] width 17 height 10
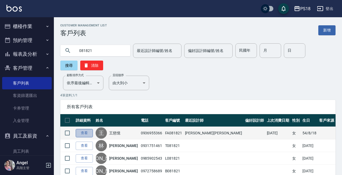
click at [85, 131] on link "查看" at bounding box center [84, 133] width 17 height 8
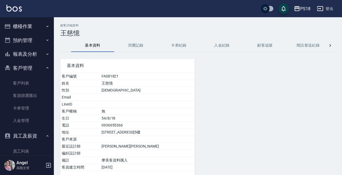
click at [230, 45] on button "入金紀錄" at bounding box center [221, 45] width 43 height 13
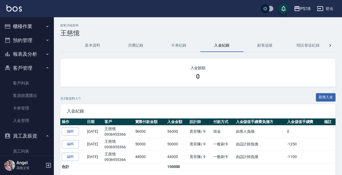
click at [94, 46] on button "基本資料" at bounding box center [92, 45] width 43 height 13
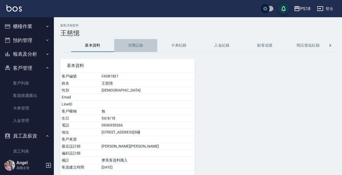
click at [140, 43] on button "消費記錄" at bounding box center [135, 45] width 43 height 13
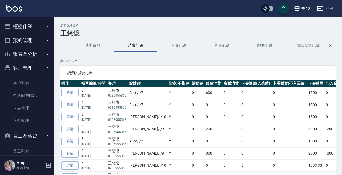
scroll to position [0, 9]
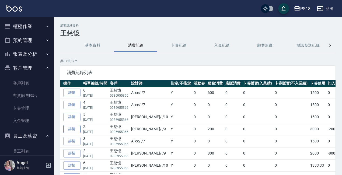
click at [73, 129] on link "詳情" at bounding box center [71, 129] width 17 height 8
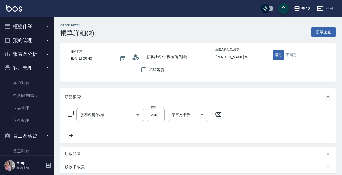
type input "[DATE] 00:40"
type input "[PERSON_NAME]-9"
type input "單剪500(302)"
type input "王慈憶/0936955366/FA081821"
type input "礦泥12次12000(1/3)"
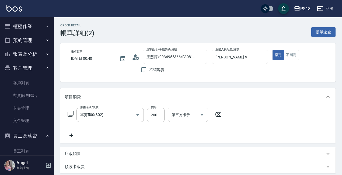
type input "礦泥12次12000(2/3)"
type input "礦泥12次12000(3/3)"
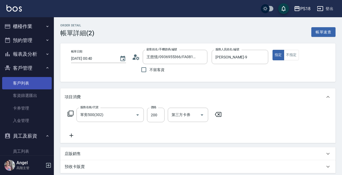
click at [26, 82] on link "客戶列表" at bounding box center [27, 83] width 50 height 12
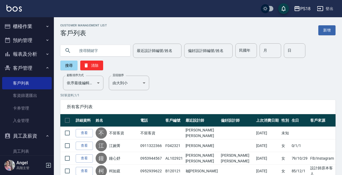
click at [89, 50] on input "text" at bounding box center [100, 50] width 51 height 15
type input "081821"
click at [64, 65] on button "搜尋" at bounding box center [68, 66] width 17 height 10
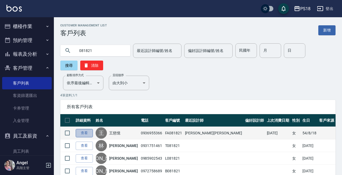
click at [87, 131] on link "查看" at bounding box center [84, 133] width 17 height 8
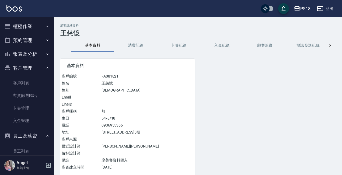
click at [139, 45] on button "消費記錄" at bounding box center [135, 45] width 43 height 13
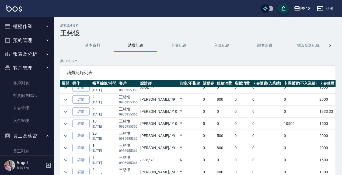
scroll to position [27, 0]
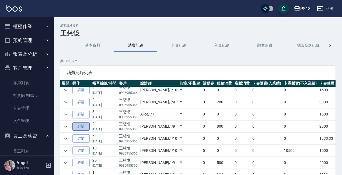
click at [82, 127] on link "詳情" at bounding box center [80, 126] width 17 height 8
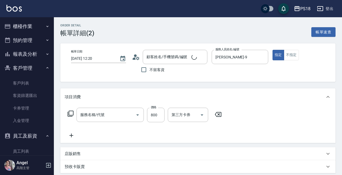
type input "2025/02/27 12:20"
type input "Faye-9"
type input "王慈憶/0936955366/FA081821"
type input "礦泥12次12000(1/2)"
type input "礦泥12次12000(2/2)"
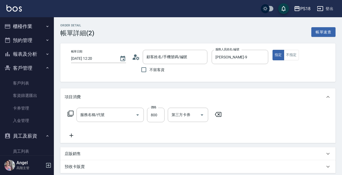
type input "單剪500(302)"
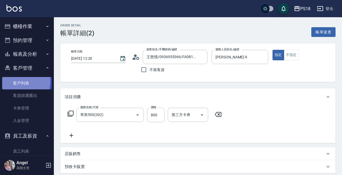
click at [19, 81] on link "客戶列表" at bounding box center [27, 83] width 50 height 12
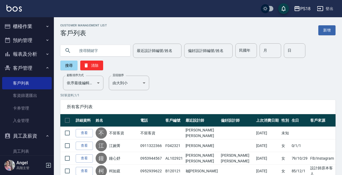
click at [83, 48] on input "text" at bounding box center [100, 50] width 51 height 15
type input "081821"
click at [66, 65] on button "搜尋" at bounding box center [68, 66] width 17 height 10
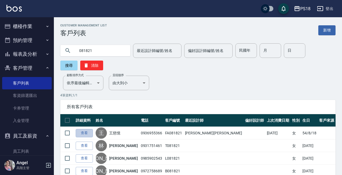
click at [87, 132] on link "查看" at bounding box center [84, 133] width 17 height 8
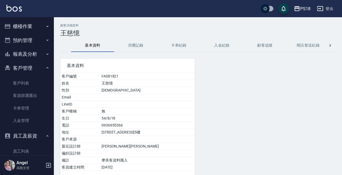
click at [142, 43] on button "消費記錄" at bounding box center [135, 45] width 43 height 13
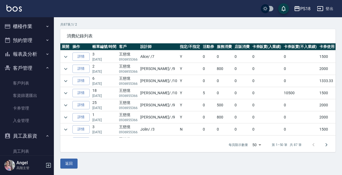
scroll to position [57, 0]
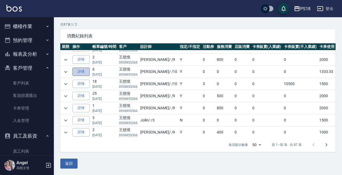
click at [83, 72] on link "詳情" at bounding box center [80, 72] width 17 height 8
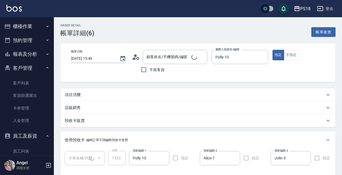
type input "2025/01/28 15:49"
type input "Polly-10"
type input "王慈憶/0936955366/FA081821"
type input "髮原素5送1(1/1)"
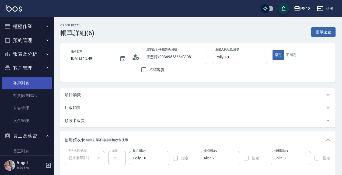
click at [26, 83] on link "客戶列表" at bounding box center [27, 83] width 50 height 12
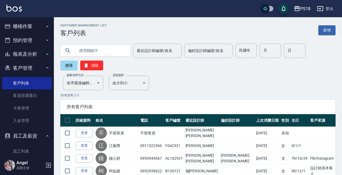
click at [80, 50] on input "text" at bounding box center [100, 50] width 51 height 15
type input "081821"
click at [68, 63] on button "搜尋" at bounding box center [68, 66] width 17 height 10
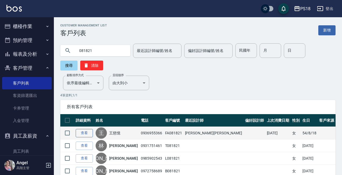
click at [87, 132] on link "查看" at bounding box center [84, 133] width 17 height 8
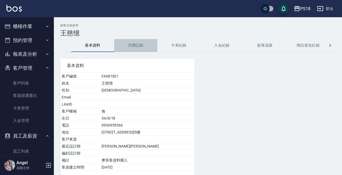
click at [136, 44] on button "消費記錄" at bounding box center [135, 45] width 43 height 13
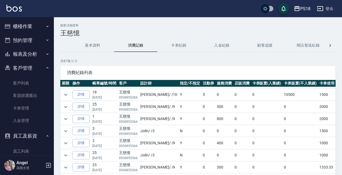
scroll to position [88, 0]
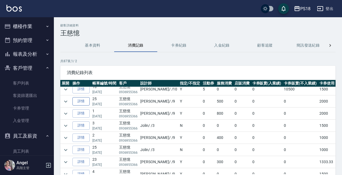
click at [80, 100] on link "詳情" at bounding box center [80, 101] width 17 height 8
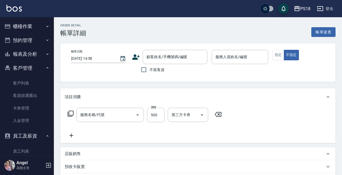
type input "2025/01/23 23:30"
type input "Faye-9"
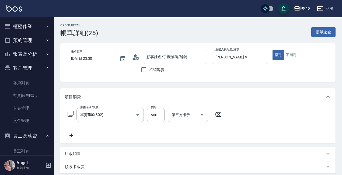
type input "單剪500(302)"
type input "王慈憶/0936955366/FA081821"
type input "礦泥12次12000(1/2)"
type input "礦泥12次12000(2/2)"
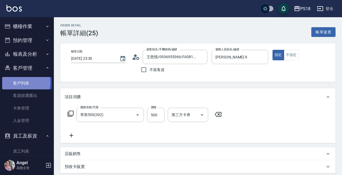
click at [24, 82] on link "客戶列表" at bounding box center [27, 83] width 50 height 12
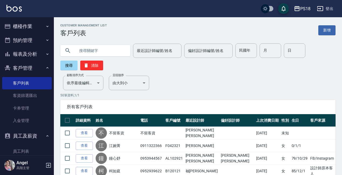
click at [93, 47] on input "text" at bounding box center [100, 50] width 51 height 15
type input "081821"
click at [66, 64] on button "搜尋" at bounding box center [68, 66] width 17 height 10
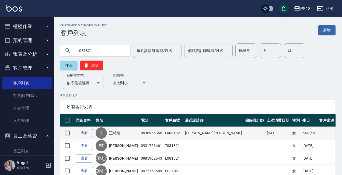
click at [84, 132] on link "查看" at bounding box center [84, 133] width 17 height 8
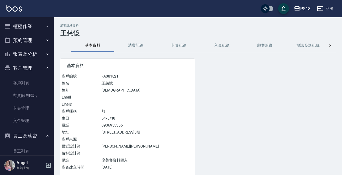
click at [137, 44] on button "消費記錄" at bounding box center [135, 45] width 43 height 13
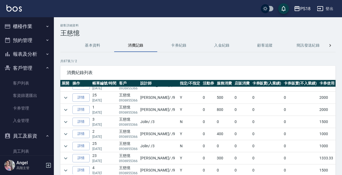
scroll to position [94, 0]
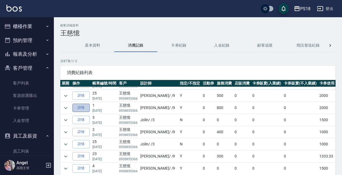
click at [82, 107] on link "詳情" at bounding box center [80, 108] width 17 height 8
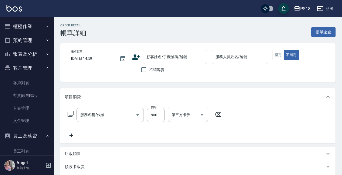
type input "2025/01/12 17:08"
type input "Faye-9"
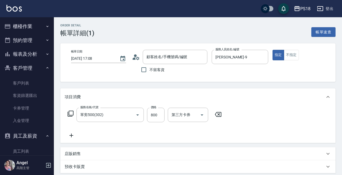
type input "單剪500(302)"
type input "王慈憶/0936955366/FA081821"
type input "礦泥12次12000(1/2)"
type input "礦泥12次12000(2/2)"
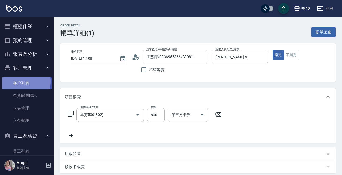
click at [24, 81] on link "客戶列表" at bounding box center [27, 83] width 50 height 12
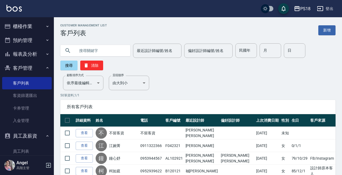
click at [83, 49] on input "text" at bounding box center [100, 50] width 51 height 15
type input "081821"
click at [68, 65] on button "搜尋" at bounding box center [68, 66] width 17 height 10
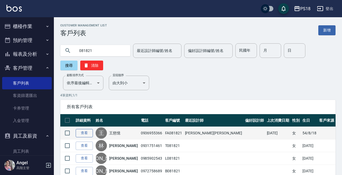
click at [87, 132] on link "查看" at bounding box center [84, 133] width 17 height 8
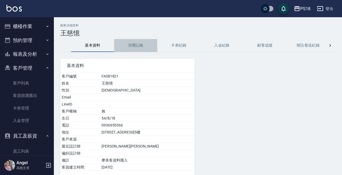
click at [140, 43] on button "消費記錄" at bounding box center [135, 45] width 43 height 13
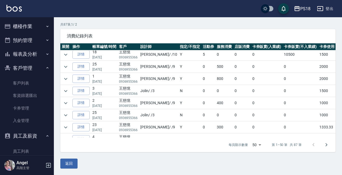
scroll to position [92, 0]
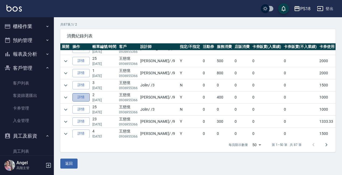
click at [83, 97] on link "詳情" at bounding box center [80, 97] width 17 height 8
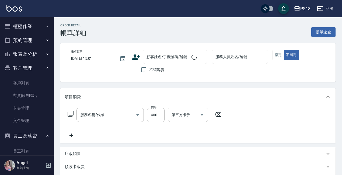
type input "2024/11/08 16:48"
type input "Faye-9"
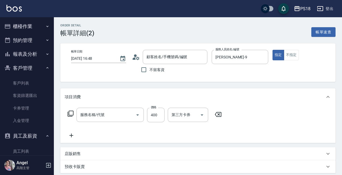
type input "剪髮550(301)"
type input "王慈憶/0936955366/FA081821"
type input "礦泥12次12000(1/1)"
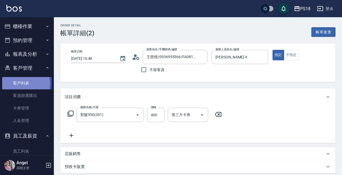
click at [24, 83] on link "客戶列表" at bounding box center [27, 83] width 50 height 12
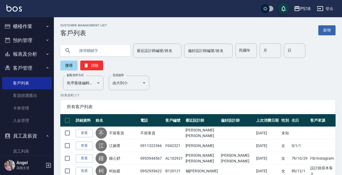
click at [24, 26] on button "櫃檯作業" at bounding box center [27, 26] width 50 height 14
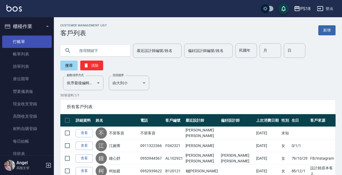
click at [25, 39] on link "打帳單" at bounding box center [27, 42] width 50 height 12
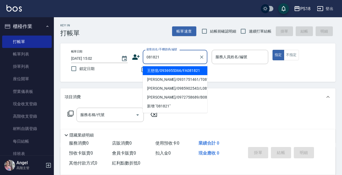
click at [163, 72] on li "王慈憶/0936955366/FA081821" at bounding box center [175, 70] width 65 height 9
type input "王慈憶/0936955366/FA081821"
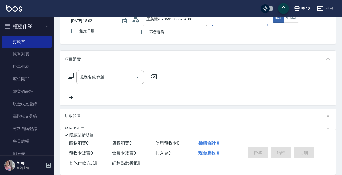
scroll to position [90, 0]
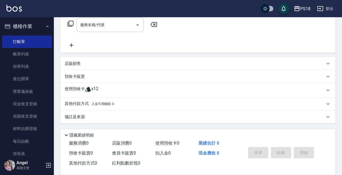
click at [92, 87] on span "x12" at bounding box center [94, 90] width 7 height 8
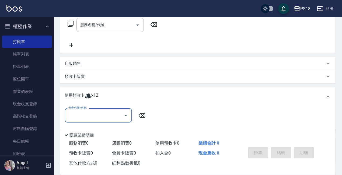
scroll to position [0, 0]
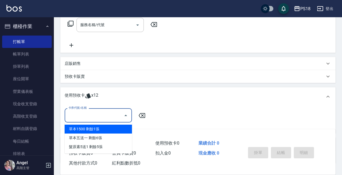
click at [98, 117] on input "卡券代號/名稱" at bounding box center [94, 115] width 54 height 9
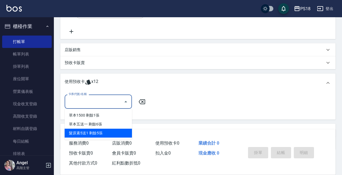
scroll to position [117, 0]
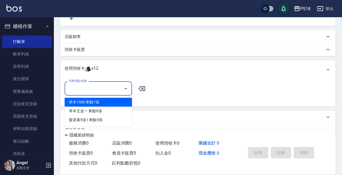
click at [42, 27] on button "櫃檯作業" at bounding box center [27, 26] width 50 height 14
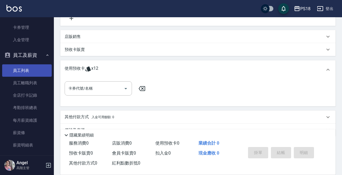
scroll to position [27, 0]
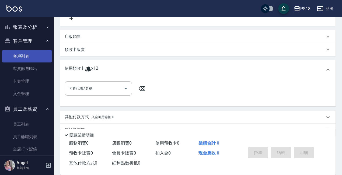
click at [26, 56] on link "客戶列表" at bounding box center [27, 56] width 50 height 12
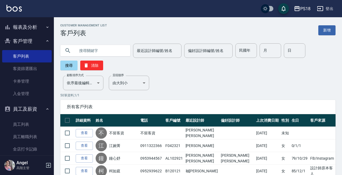
click at [85, 48] on input "text" at bounding box center [100, 50] width 51 height 15
type input "081821"
click at [65, 65] on button "搜尋" at bounding box center [68, 66] width 17 height 10
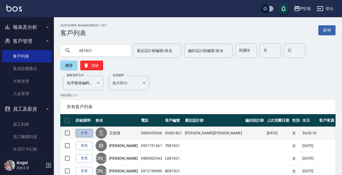
click at [83, 132] on link "查看" at bounding box center [84, 133] width 17 height 8
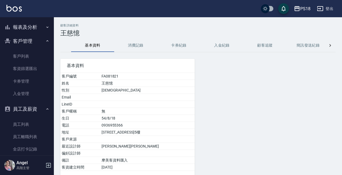
click at [139, 43] on button "消費記錄" at bounding box center [135, 45] width 43 height 13
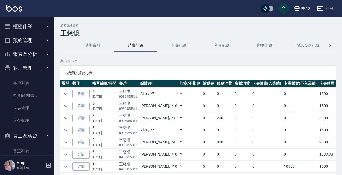
scroll to position [5, 0]
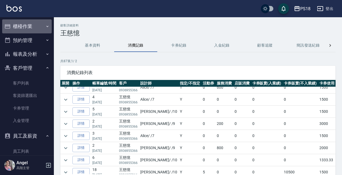
click at [28, 24] on button "櫃檯作業" at bounding box center [27, 26] width 50 height 14
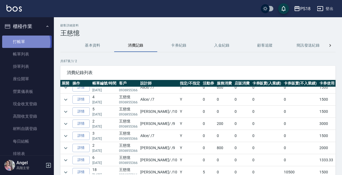
click at [24, 42] on link "打帳單" at bounding box center [27, 42] width 50 height 12
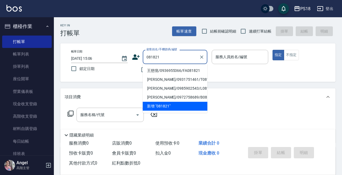
click at [162, 72] on li "王慈憶/0936955366/FA081821" at bounding box center [175, 70] width 65 height 9
type input "王慈憶/0936955366/FA081821"
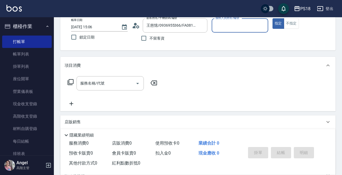
scroll to position [90, 0]
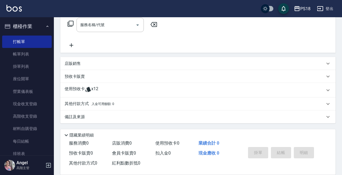
click at [91, 90] on icon at bounding box center [88, 89] width 6 height 6
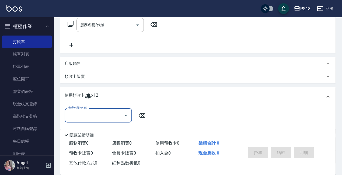
scroll to position [0, 0]
click at [100, 117] on input "卡券代號/名稱" at bounding box center [94, 115] width 54 height 9
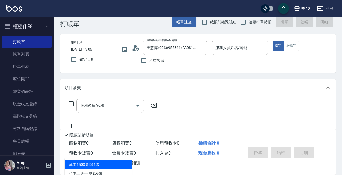
scroll to position [63, 0]
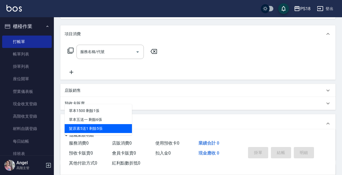
click at [104, 128] on div "髮原素5送1 剩餘5張" at bounding box center [98, 128] width 67 height 9
type input "髮原素5送1"
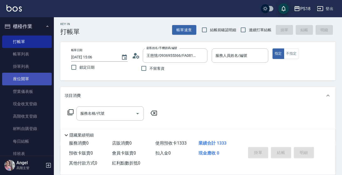
scroll to position [0, 0]
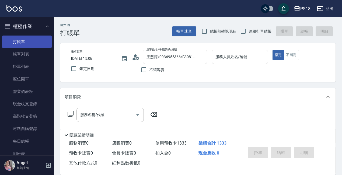
click at [26, 40] on link "打帳單" at bounding box center [27, 42] width 50 height 12
click at [45, 25] on icon "button" at bounding box center [47, 26] width 4 height 4
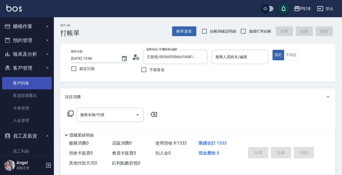
click at [26, 82] on link "客戶列表" at bounding box center [27, 83] width 50 height 12
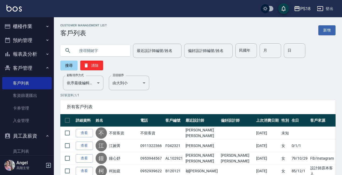
click at [87, 51] on input "text" at bounding box center [100, 50] width 51 height 15
type input "081821"
click at [73, 65] on button "搜尋" at bounding box center [68, 66] width 17 height 10
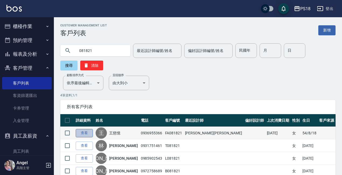
click at [79, 132] on link "查看" at bounding box center [84, 133] width 17 height 8
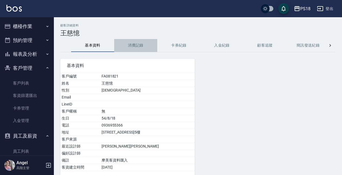
click at [139, 46] on button "消費記錄" at bounding box center [135, 45] width 43 height 13
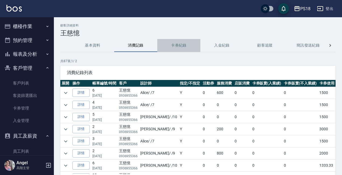
click at [185, 43] on button "卡券紀錄" at bounding box center [178, 45] width 43 height 13
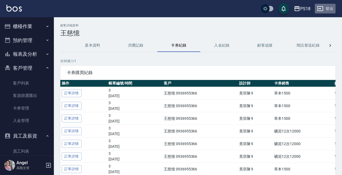
click at [331, 8] on button "登出" at bounding box center [325, 9] width 21 height 10
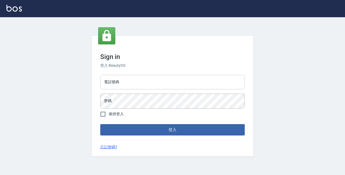
click at [123, 82] on input "電話號碼" at bounding box center [172, 82] width 144 height 15
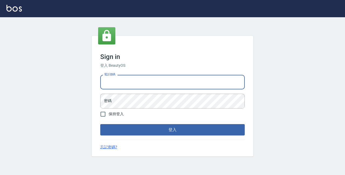
type input "89729295"
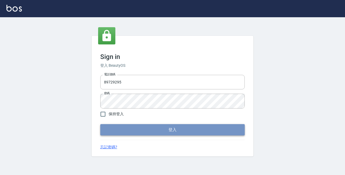
click at [152, 128] on button "登入" at bounding box center [172, 129] width 144 height 11
